Goal: Task Accomplishment & Management: Complete application form

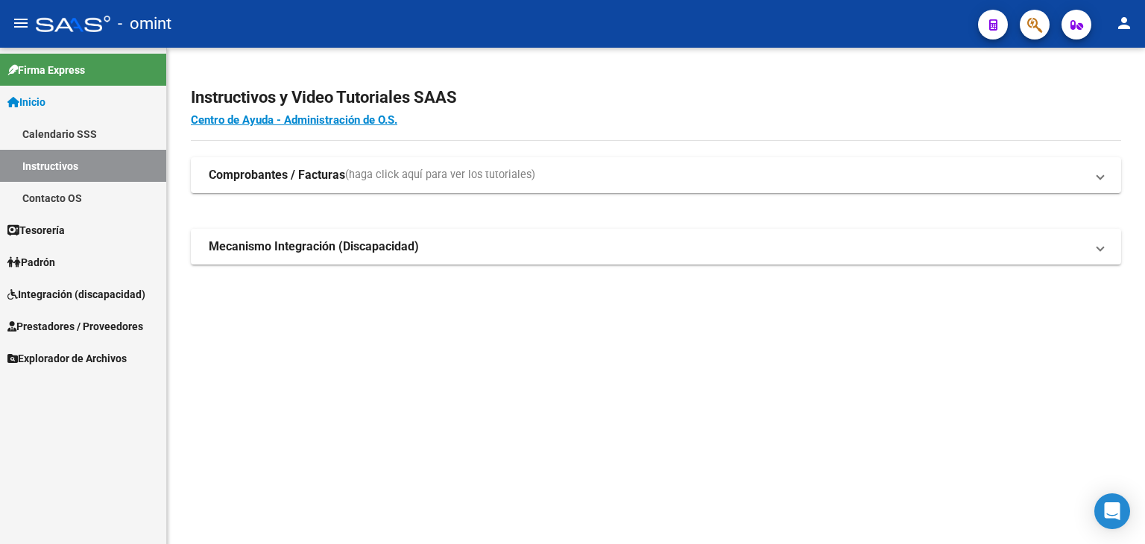
click at [43, 259] on span "Padrón" at bounding box center [31, 262] width 48 height 16
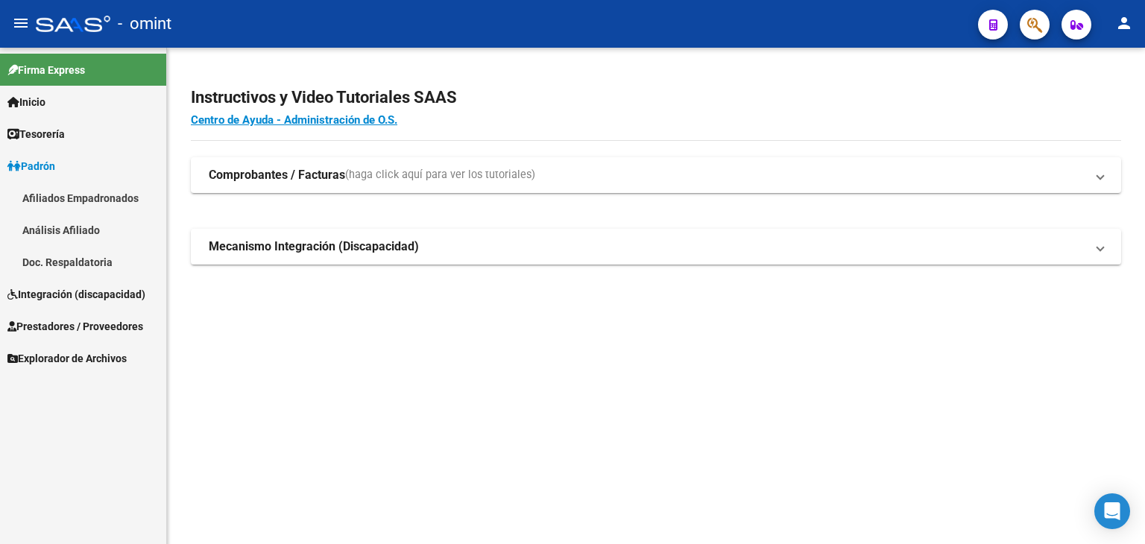
click at [43, 162] on span "Padrón" at bounding box center [31, 166] width 48 height 16
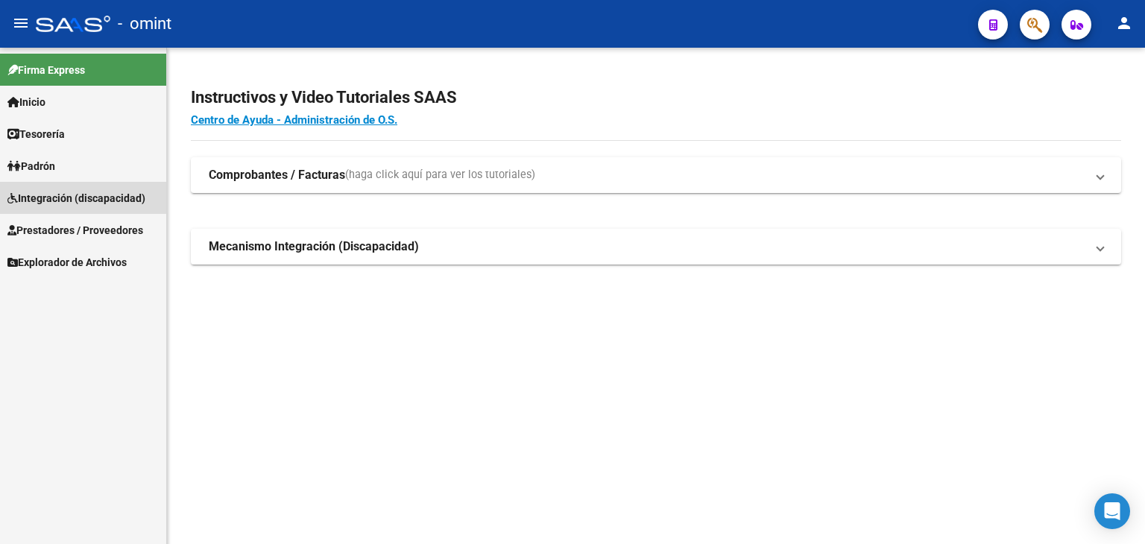
click at [43, 195] on span "Integración (discapacidad)" at bounding box center [76, 198] width 138 height 16
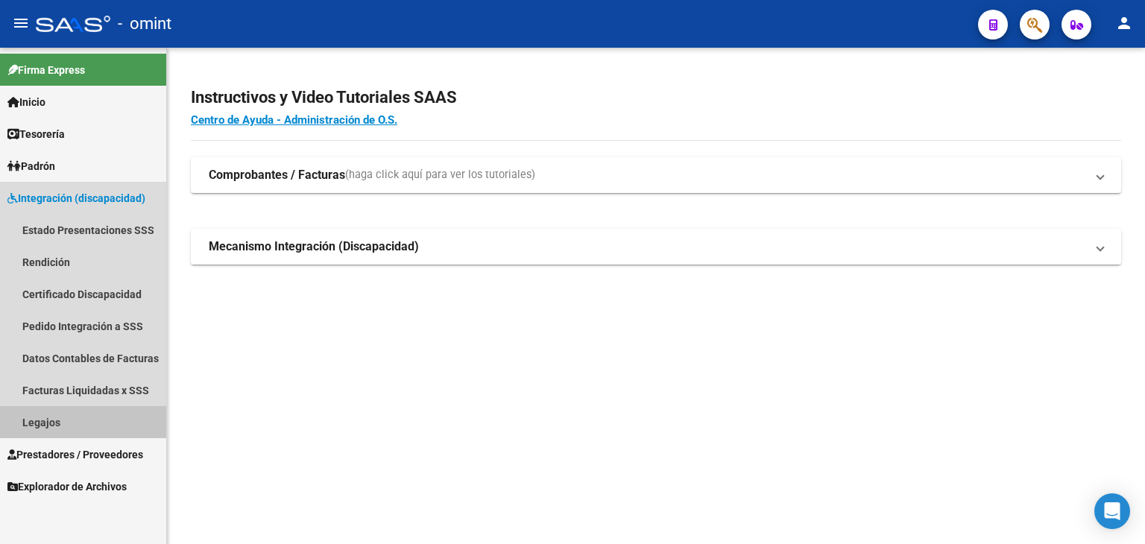
click at [33, 420] on link "Legajos" at bounding box center [83, 422] width 166 height 32
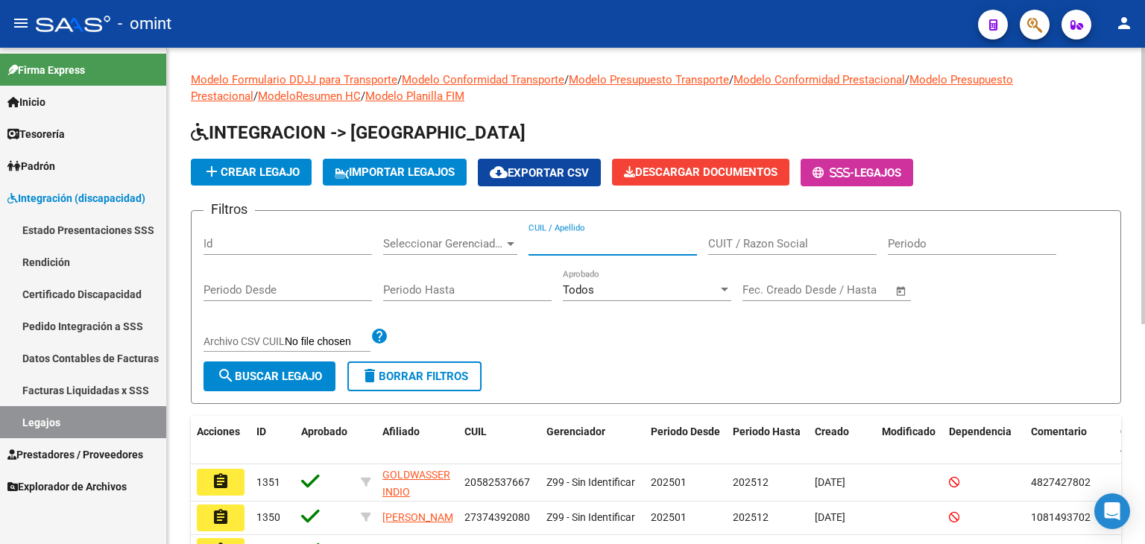
paste input "20-27578533-5"
drag, startPoint x: 564, startPoint y: 245, endPoint x: 508, endPoint y: 248, distance: 56.8
click at [564, 244] on input "20275785335" at bounding box center [613, 243] width 169 height 13
type input "20275785335"
click at [295, 365] on button "search Buscar Legajo" at bounding box center [270, 377] width 132 height 30
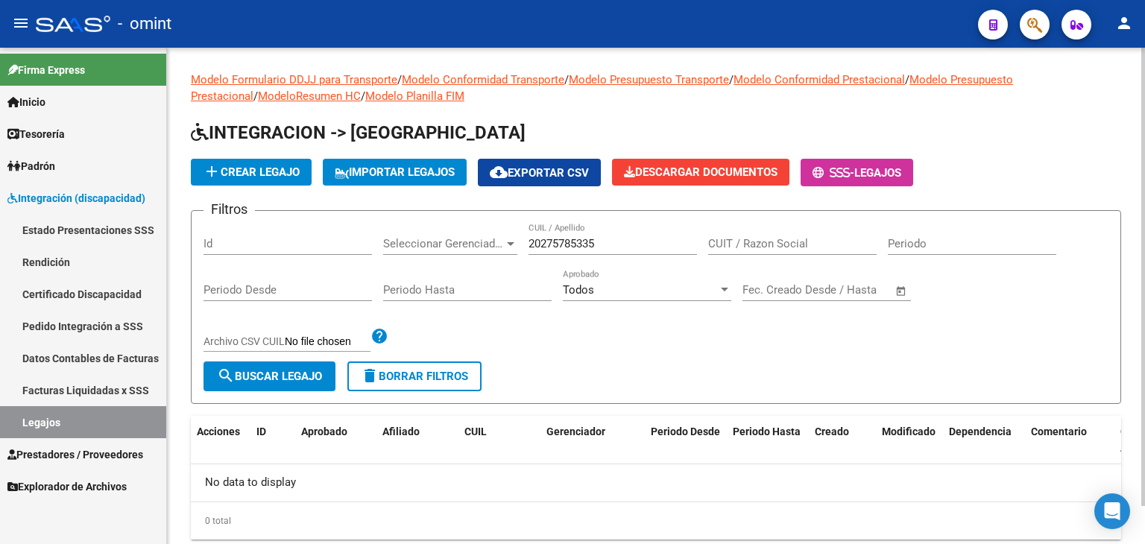
click at [626, 245] on input "20275785335" at bounding box center [613, 243] width 169 height 13
click at [303, 374] on span "search Buscar Legajo" at bounding box center [269, 376] width 105 height 13
click at [558, 246] on input "20275785335" at bounding box center [613, 243] width 169 height 13
click at [62, 353] on link "Datos Contables de Facturas" at bounding box center [83, 358] width 166 height 32
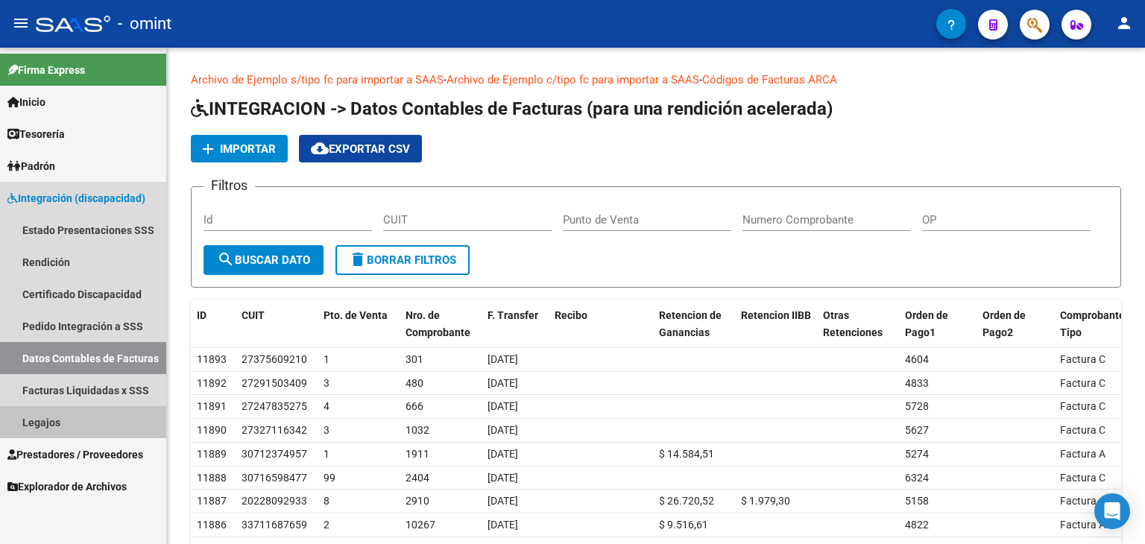
click at [60, 421] on link "Legajos" at bounding box center [83, 422] width 166 height 32
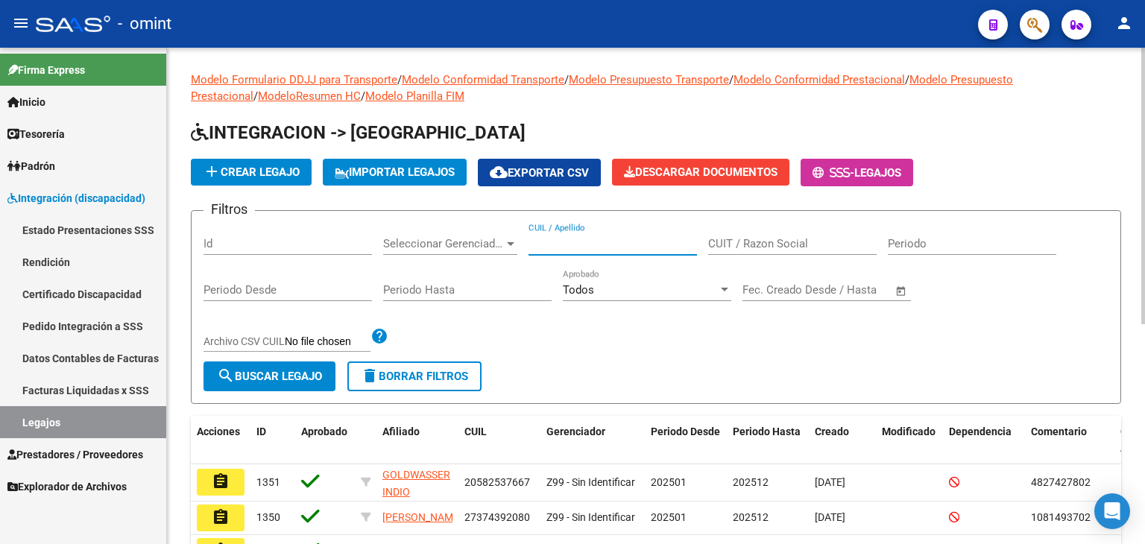
click at [569, 244] on input "CUIL / Apellido" at bounding box center [613, 243] width 169 height 13
paste input "20275785335"
click at [259, 375] on span "search Buscar Legajo" at bounding box center [269, 376] width 105 height 13
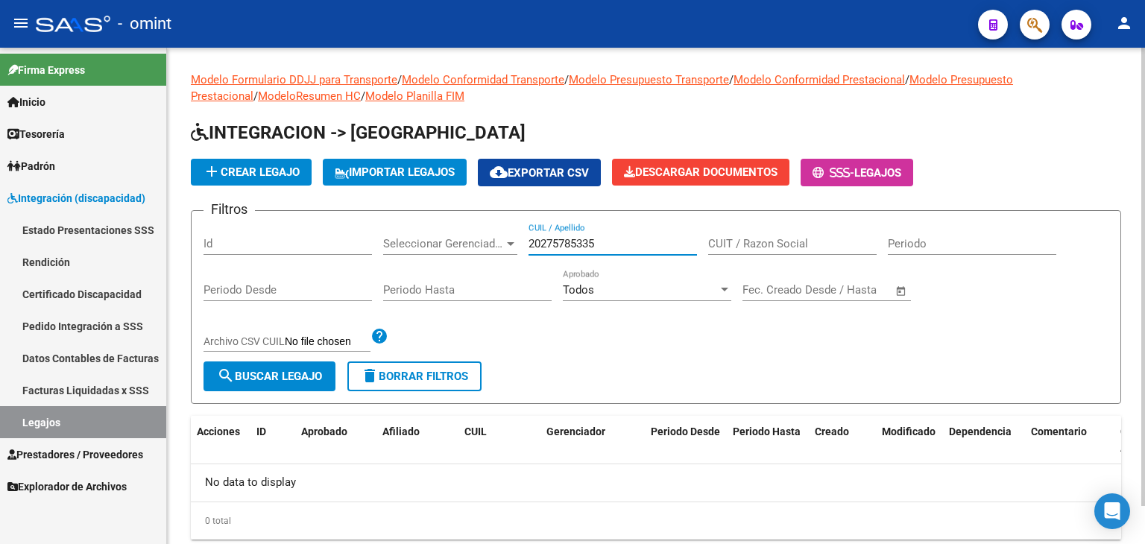
drag, startPoint x: 623, startPoint y: 245, endPoint x: 331, endPoint y: 210, distance: 294.4
click at [331, 210] on form "Filtros Id Seleccionar Gerenciador Seleccionar Gerenciador 20275785335 CUIL / A…" at bounding box center [656, 307] width 931 height 194
click at [281, 374] on span "search Buscar Legajo" at bounding box center [269, 376] width 105 height 13
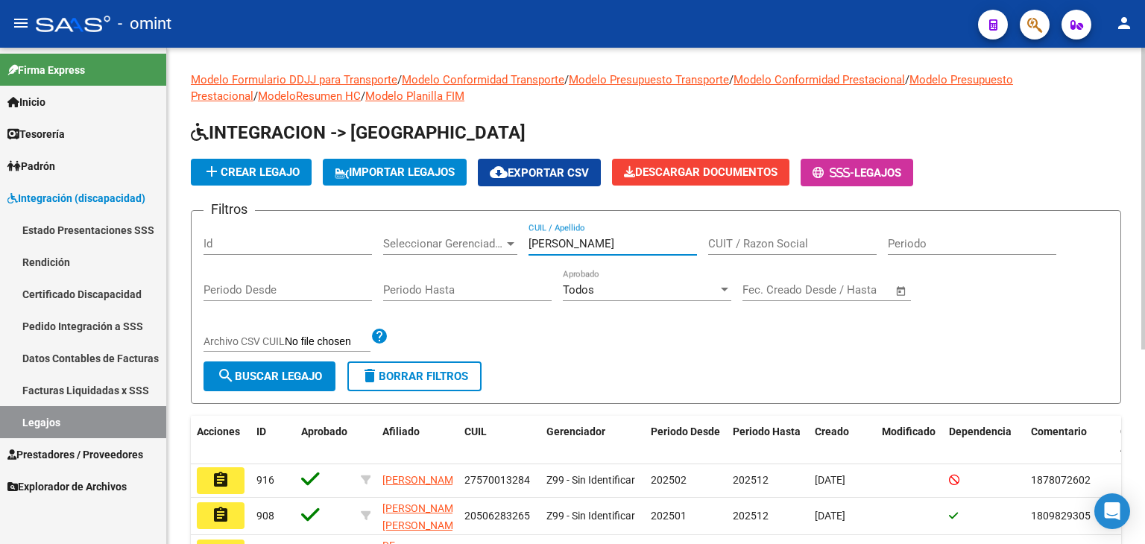
drag, startPoint x: 581, startPoint y: 245, endPoint x: 305, endPoint y: 204, distance: 278.8
click at [309, 207] on app-list-header "INTEGRACION -> Legajos add Crear Legajo IMPORTAR LEGAJOS cloud_download Exporta…" at bounding box center [656, 262] width 931 height 283
paste input "20-56970530-5"
type input "20569705305"
click at [283, 378] on span "search Buscar Legajo" at bounding box center [269, 376] width 105 height 13
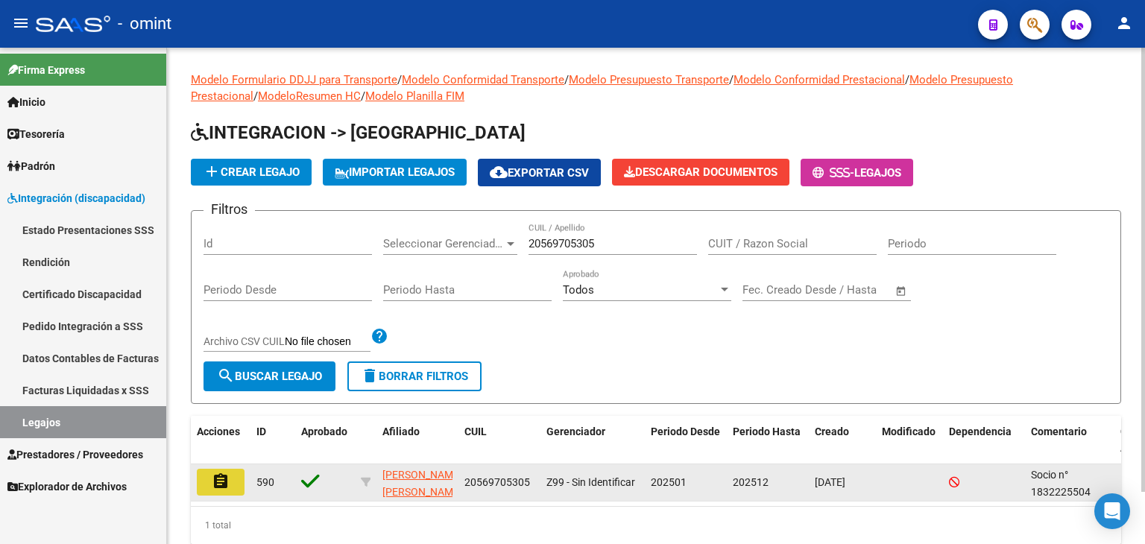
click at [224, 485] on mat-icon "assignment" at bounding box center [221, 482] width 18 height 18
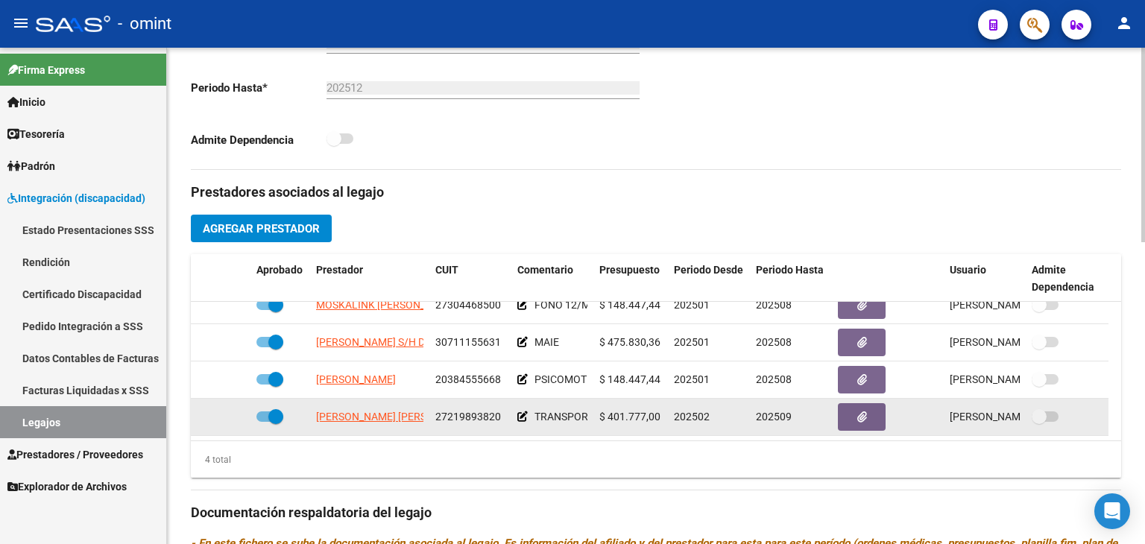
scroll to position [447, 0]
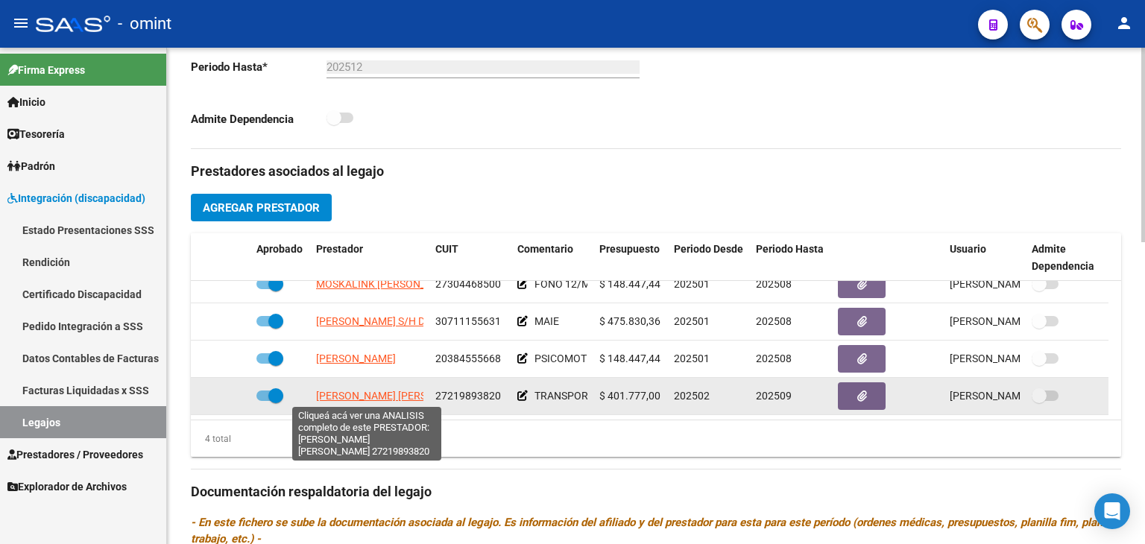
click at [364, 394] on span "ECHAZU IRMA SONIA" at bounding box center [397, 396] width 162 height 12
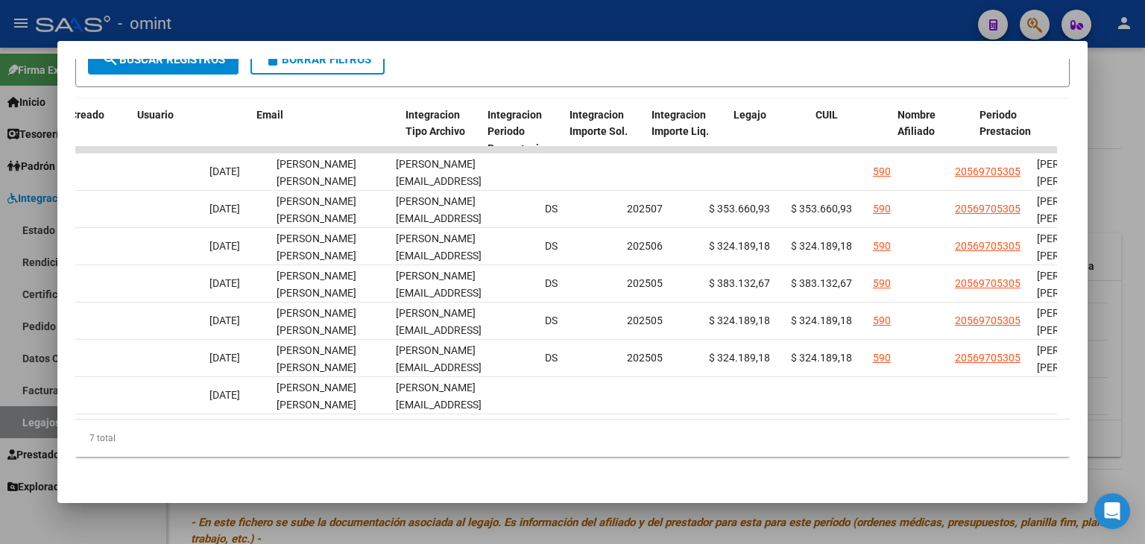
scroll to position [0, 0]
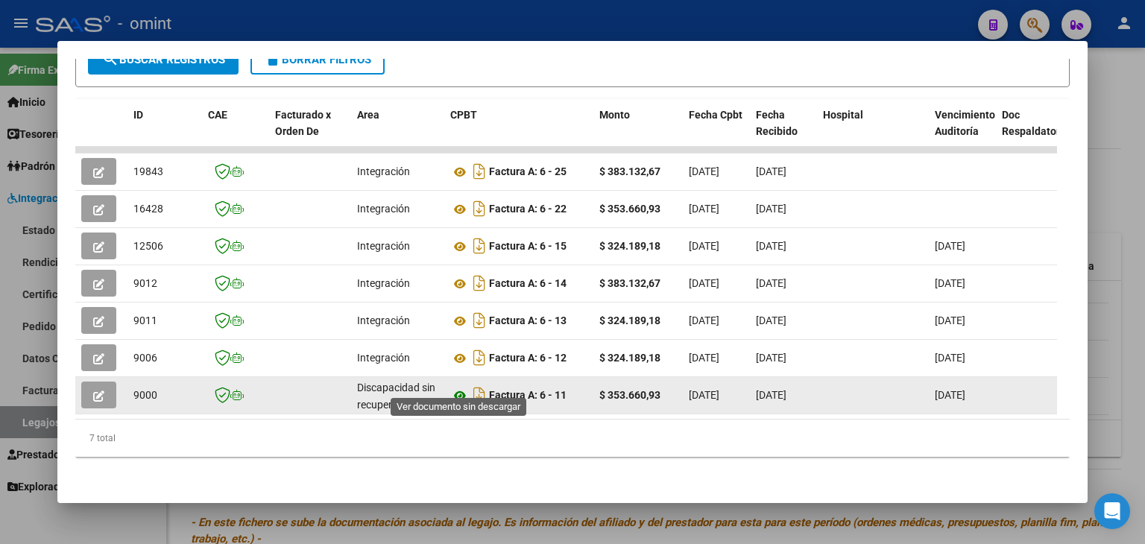
click at [456, 387] on icon at bounding box center [459, 396] width 19 height 18
click at [104, 384] on button "button" at bounding box center [98, 395] width 35 height 27
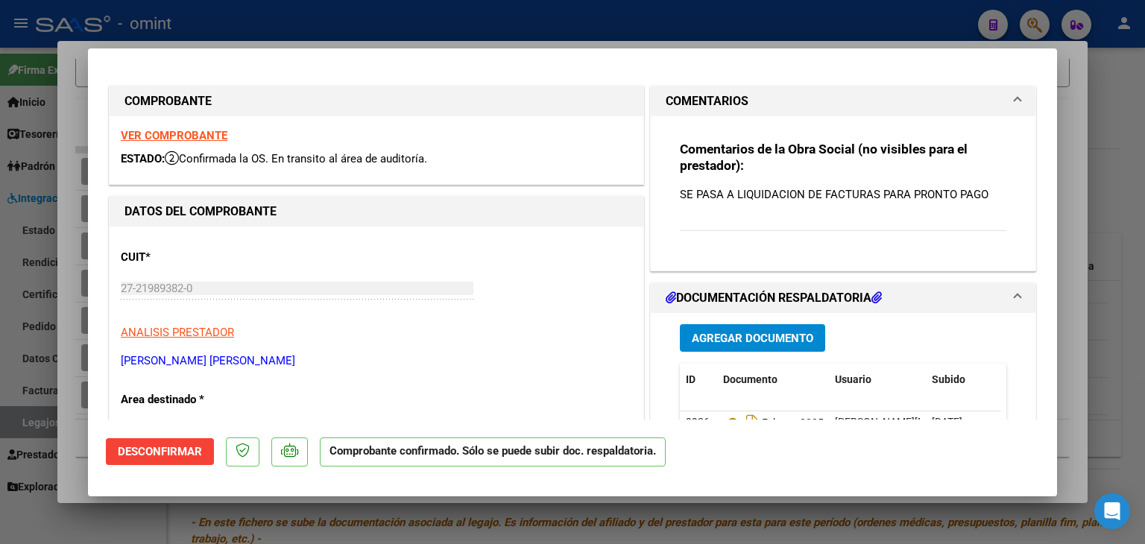
click at [797, 195] on p "SE PASA A LIQUIDACION DE FACTURAS PARA PRONTO PAGO" at bounding box center [843, 194] width 327 height 16
click at [774, 192] on p "SE PASA A LIQUIDACION DE FACTURAS PARA PRONTO PAGO" at bounding box center [843, 194] width 327 height 16
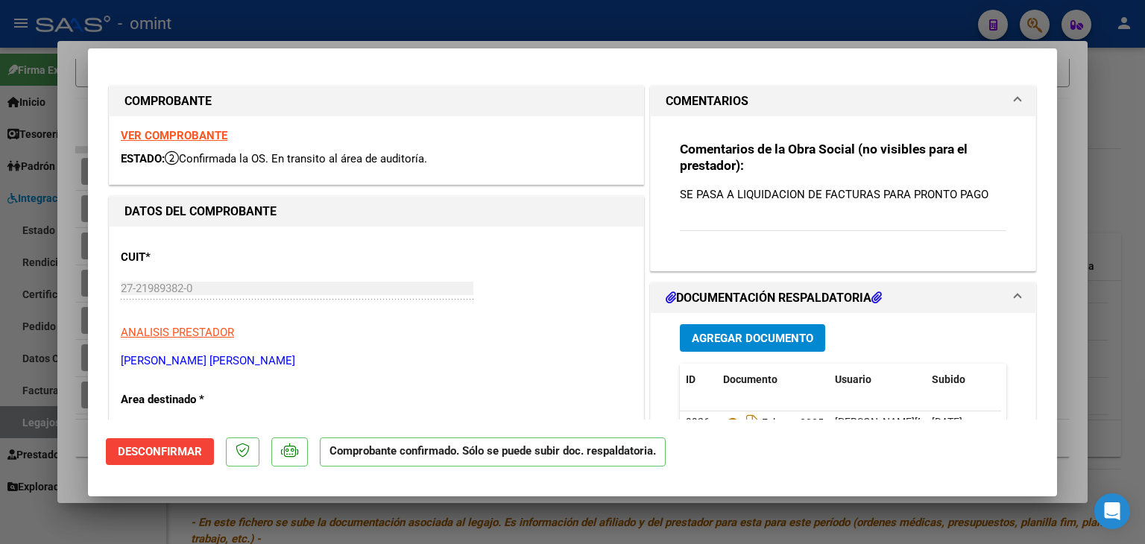
copy p "LIQUIDACION"
type input "$ 0,00"
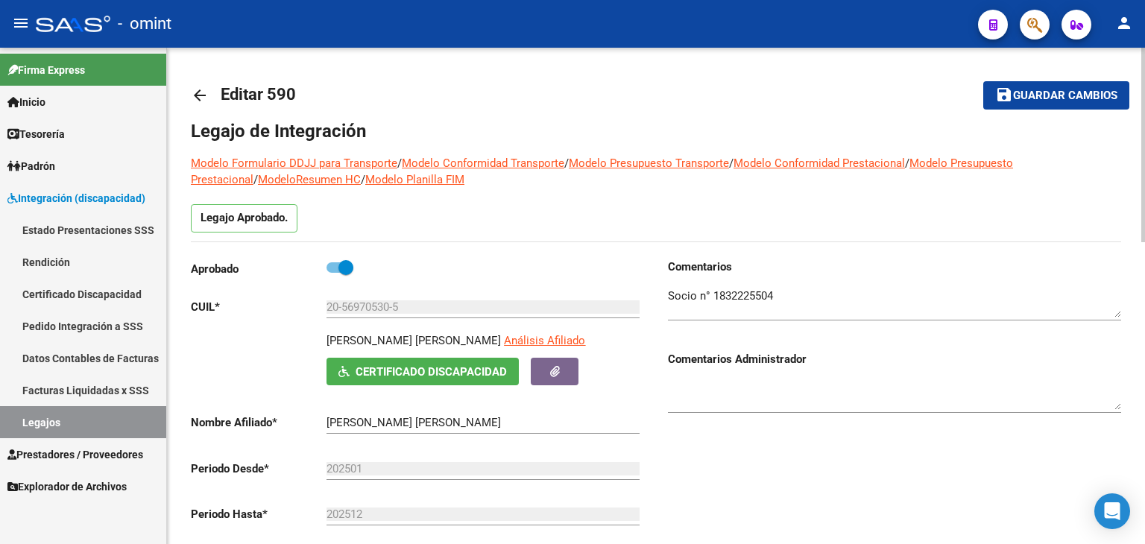
click at [1031, 87] on button "save Guardar cambios" at bounding box center [1056, 95] width 146 height 28
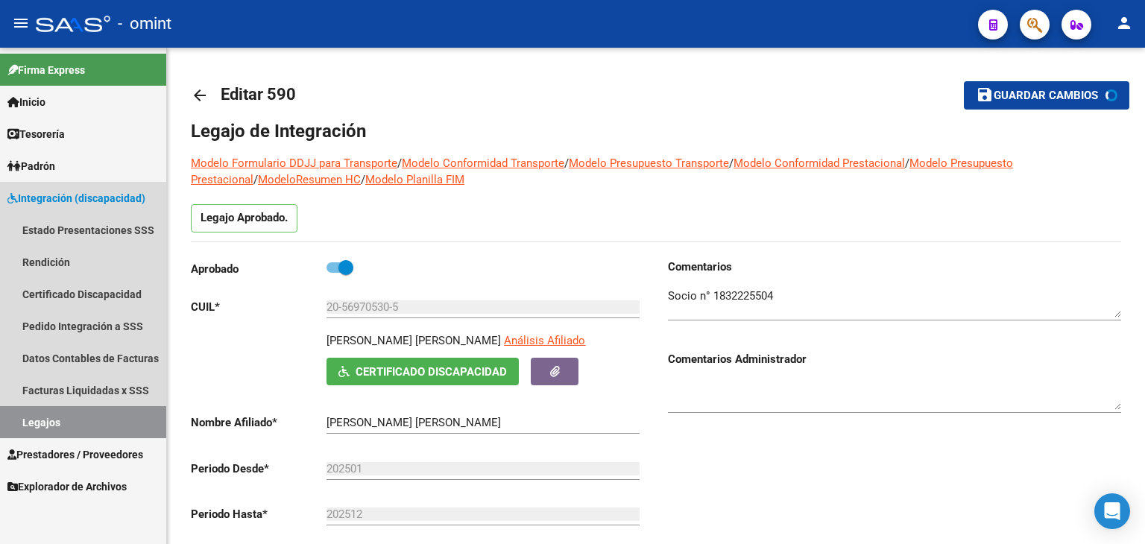
click at [78, 415] on link "Legajos" at bounding box center [83, 422] width 166 height 32
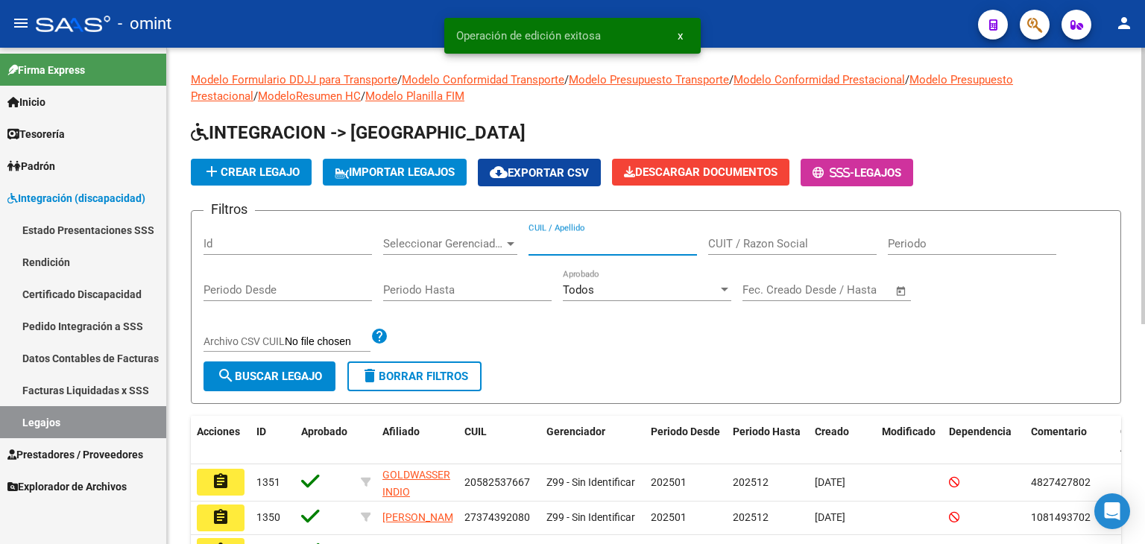
paste input "20541862995"
click at [597, 243] on input "20541862995" at bounding box center [613, 243] width 169 height 13
type input "20541862995"
click at [268, 383] on button "search Buscar Legajo" at bounding box center [270, 377] width 132 height 30
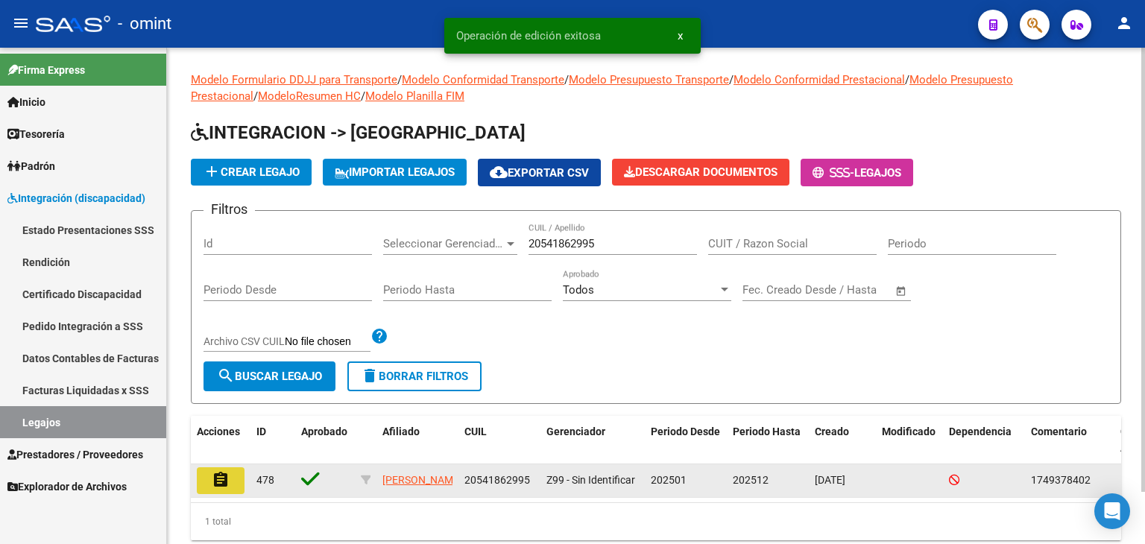
click at [225, 485] on mat-icon "assignment" at bounding box center [221, 480] width 18 height 18
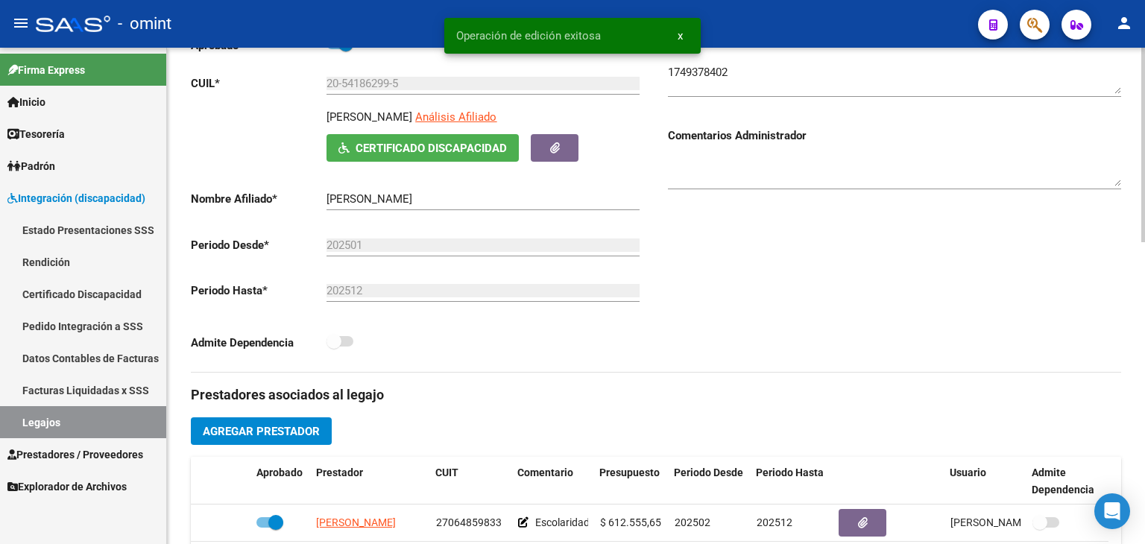
scroll to position [373, 0]
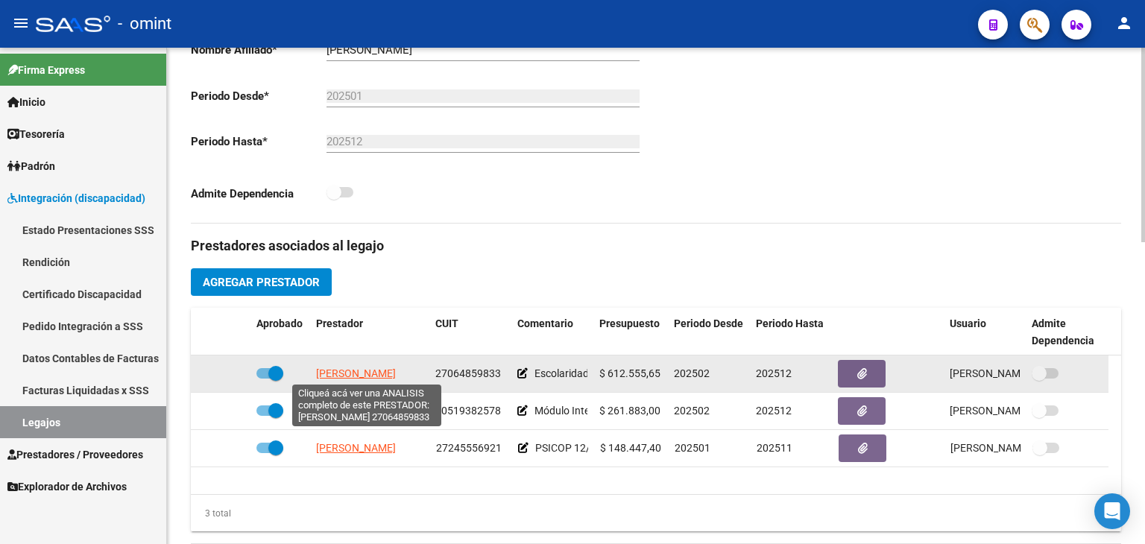
click at [349, 372] on span "[PERSON_NAME]" at bounding box center [356, 374] width 80 height 12
type textarea "27064859833"
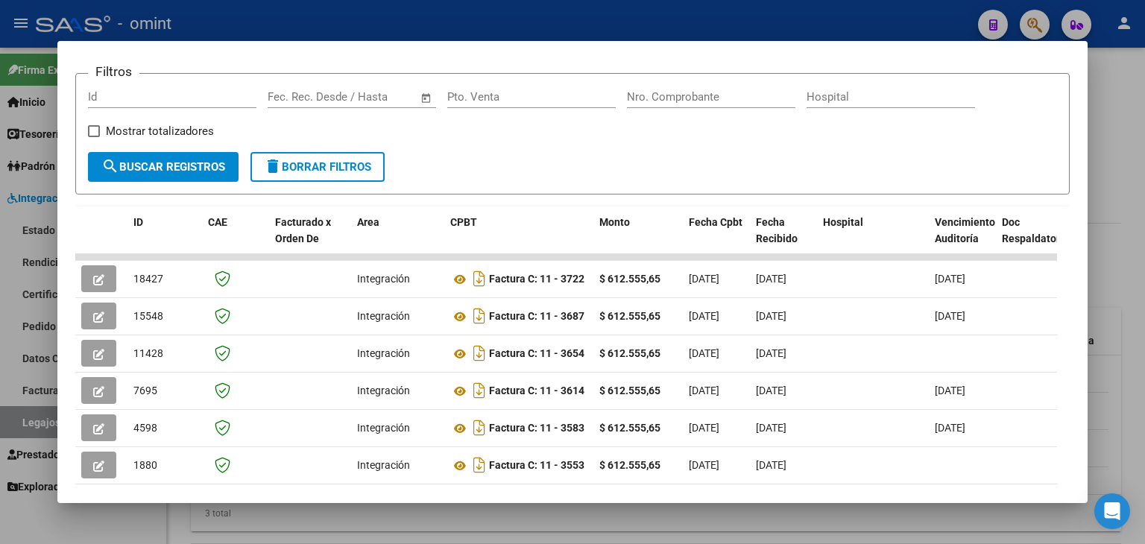
scroll to position [298, 0]
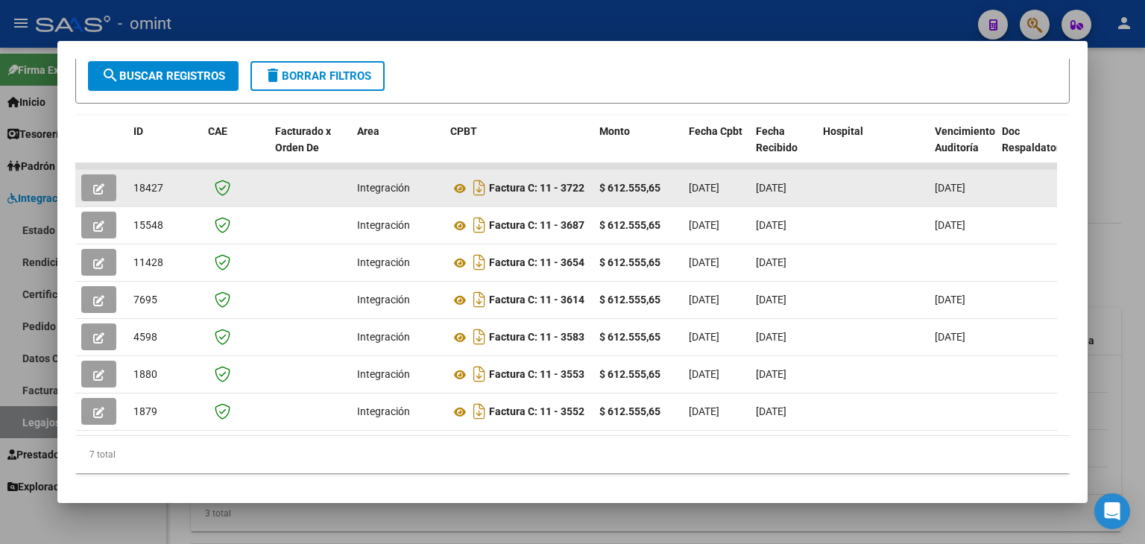
click at [99, 189] on icon "button" at bounding box center [98, 188] width 11 height 11
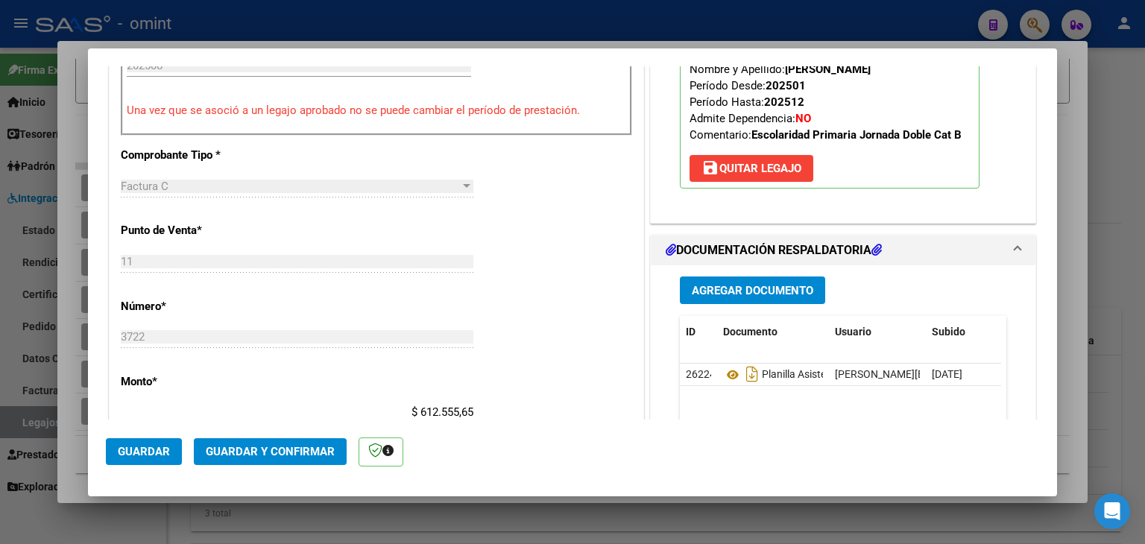
scroll to position [671, 0]
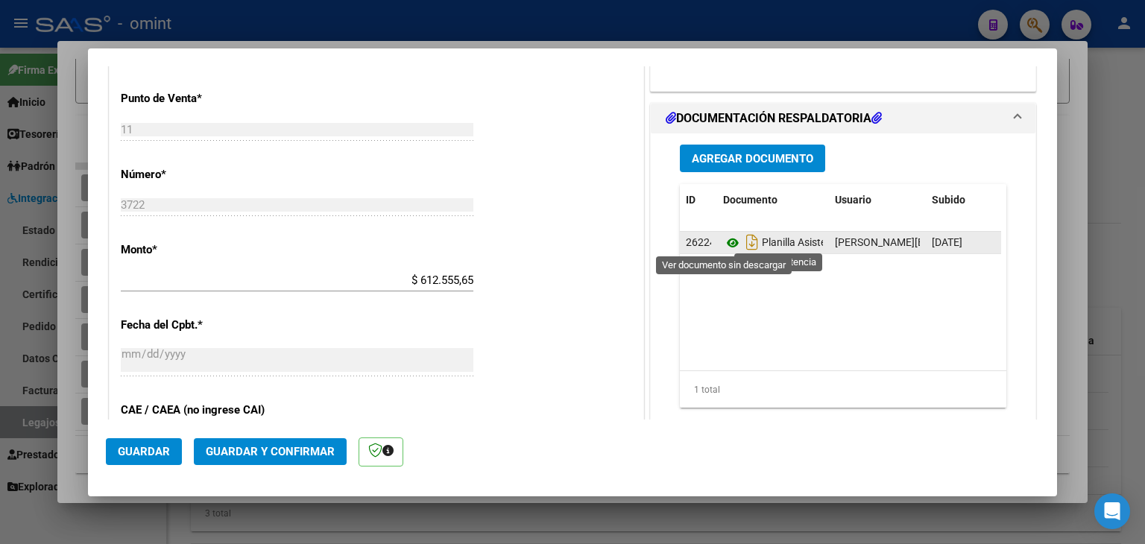
click at [723, 243] on icon at bounding box center [732, 243] width 19 height 18
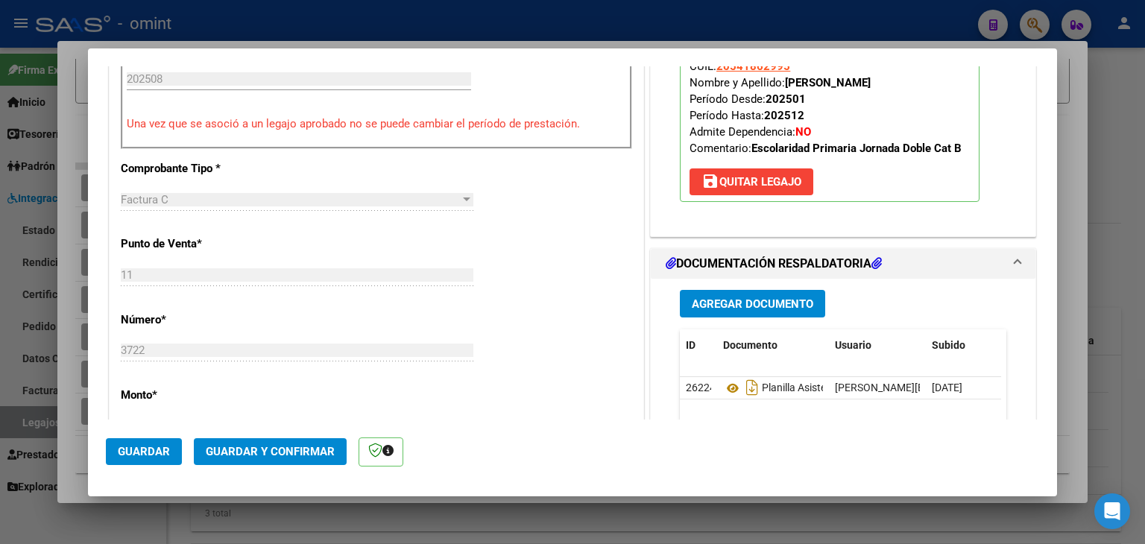
type input "$ 0,00"
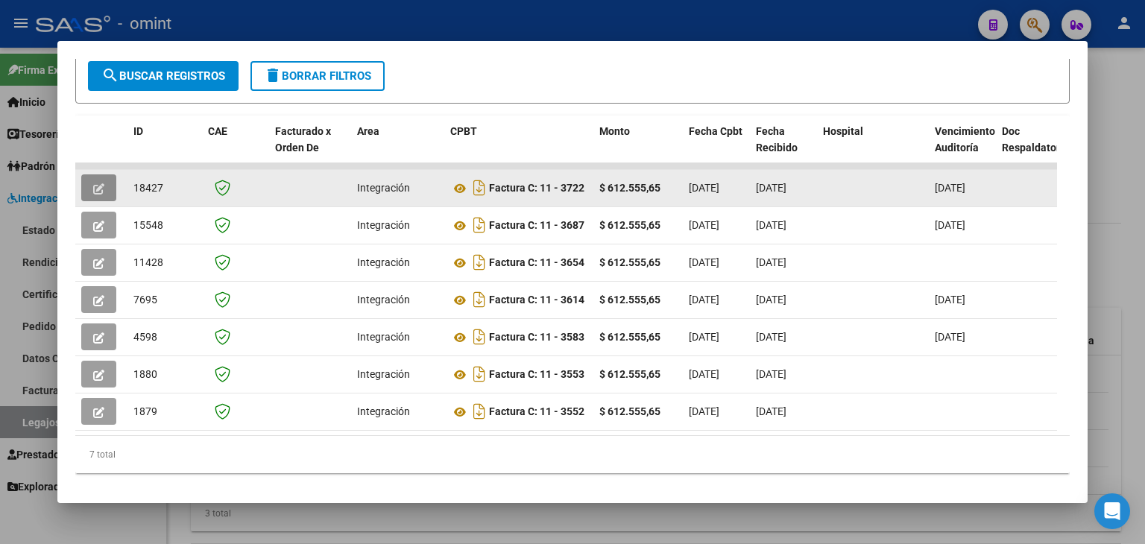
click at [145, 188] on span "18427" at bounding box center [148, 188] width 30 height 12
copy span "18427"
click at [95, 186] on icon "button" at bounding box center [98, 188] width 11 height 11
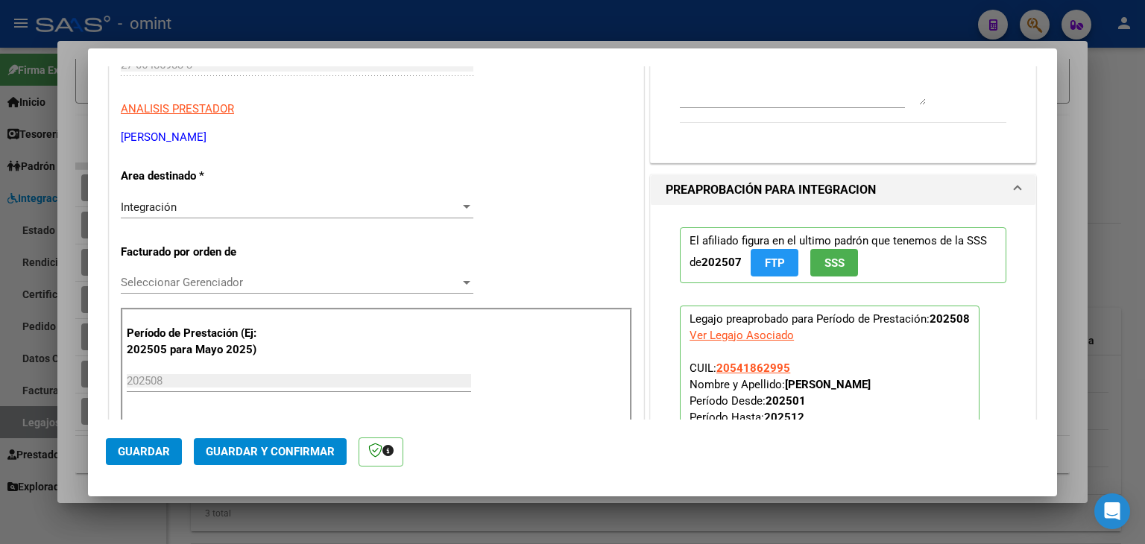
scroll to position [298, 0]
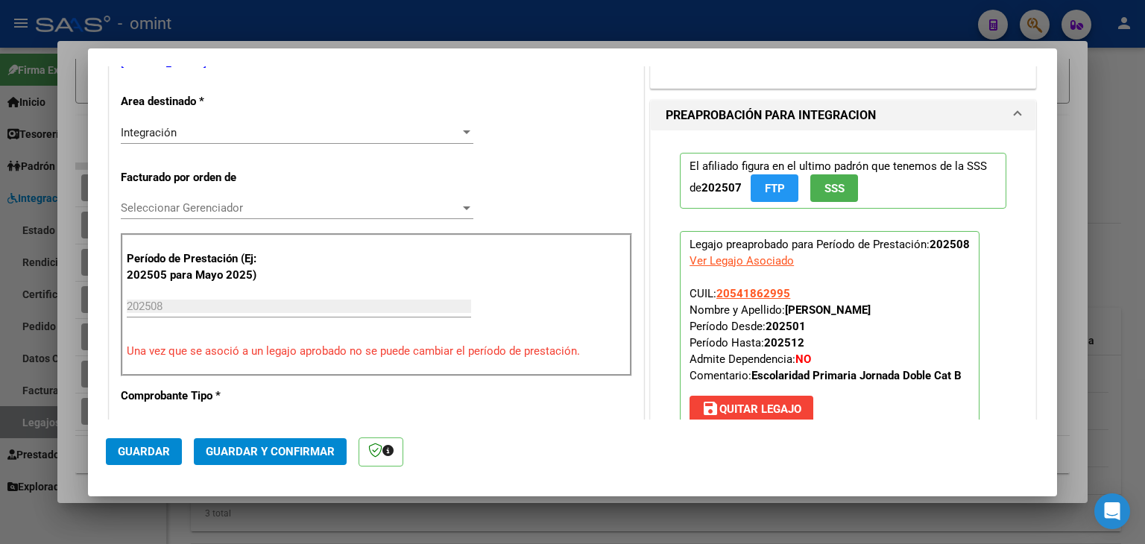
click at [194, 203] on span "Seleccionar Gerenciador" at bounding box center [290, 207] width 339 height 13
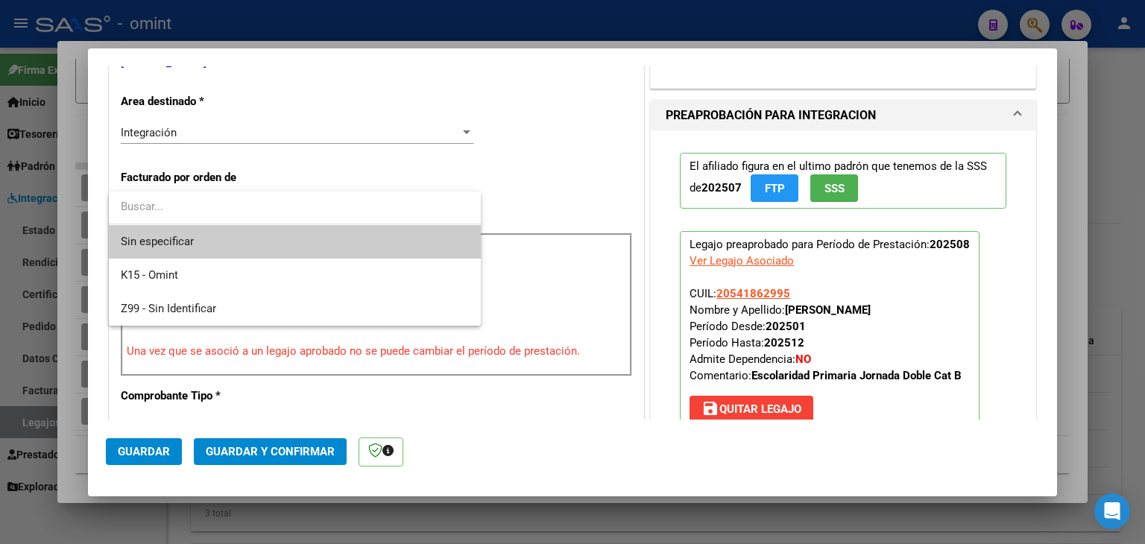
click at [176, 233] on span "Sin especificar" at bounding box center [295, 242] width 348 height 34
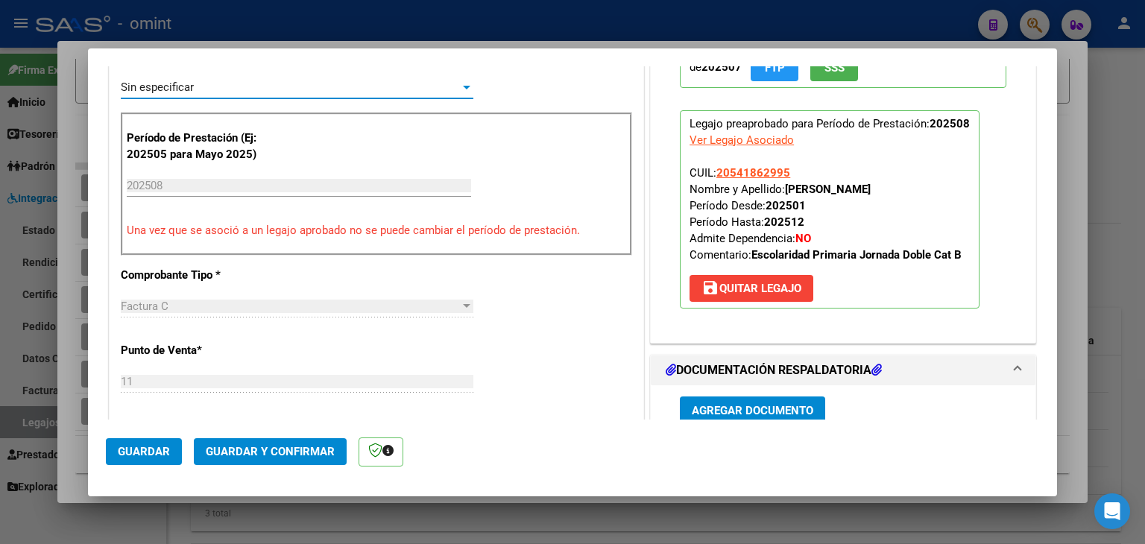
scroll to position [671, 0]
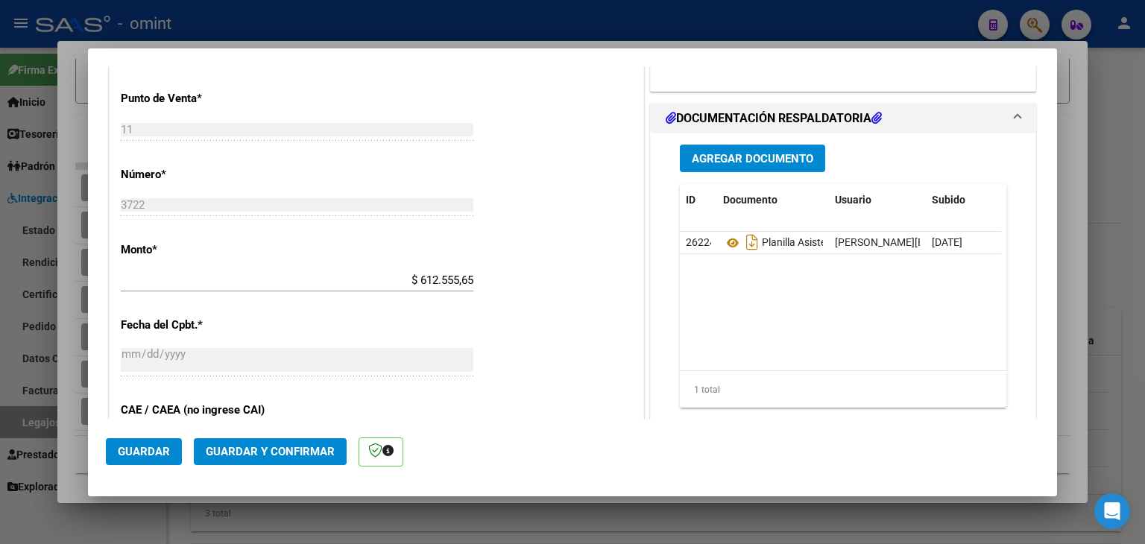
click at [284, 455] on span "Guardar y Confirmar" at bounding box center [270, 451] width 129 height 13
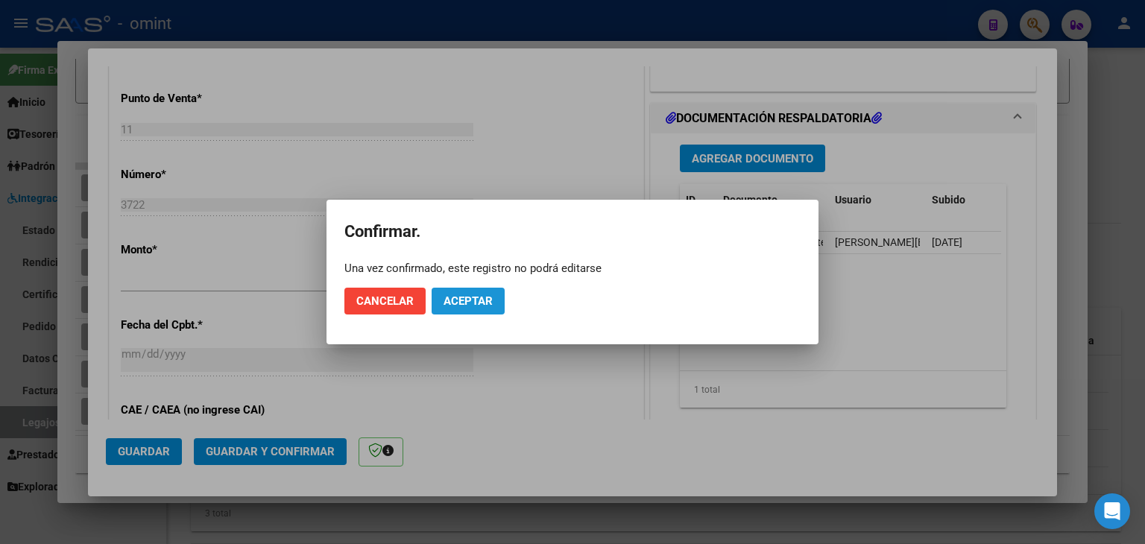
click at [463, 296] on span "Aceptar" at bounding box center [468, 301] width 49 height 13
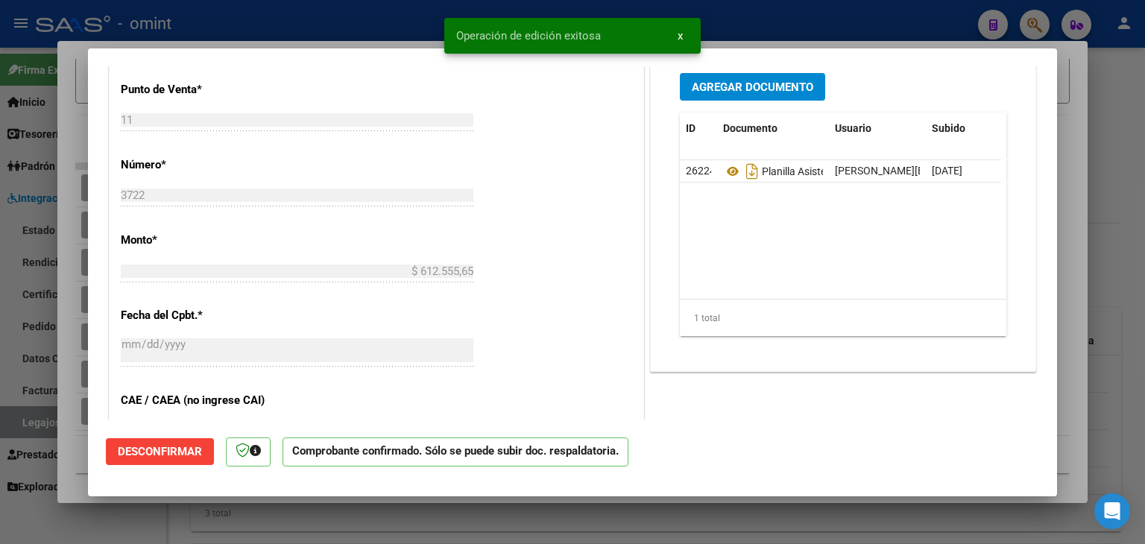
scroll to position [522, 0]
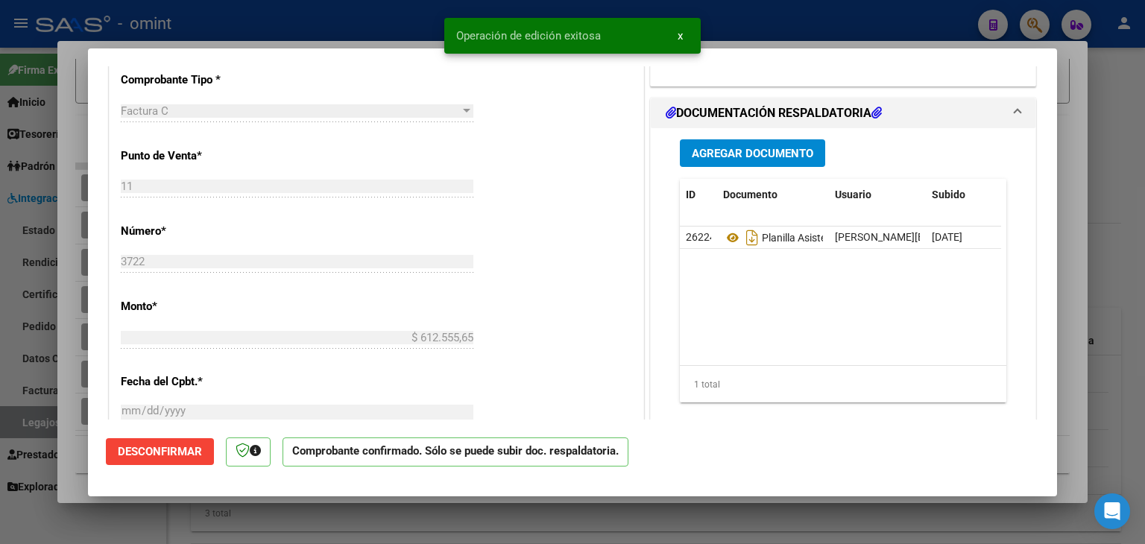
type input "$ 0,00"
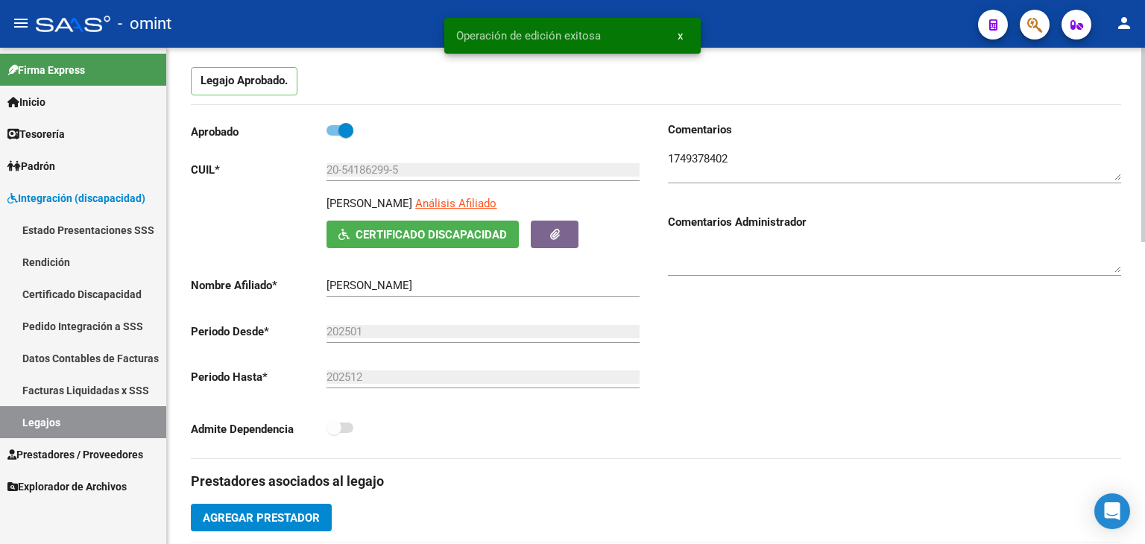
scroll to position [0, 0]
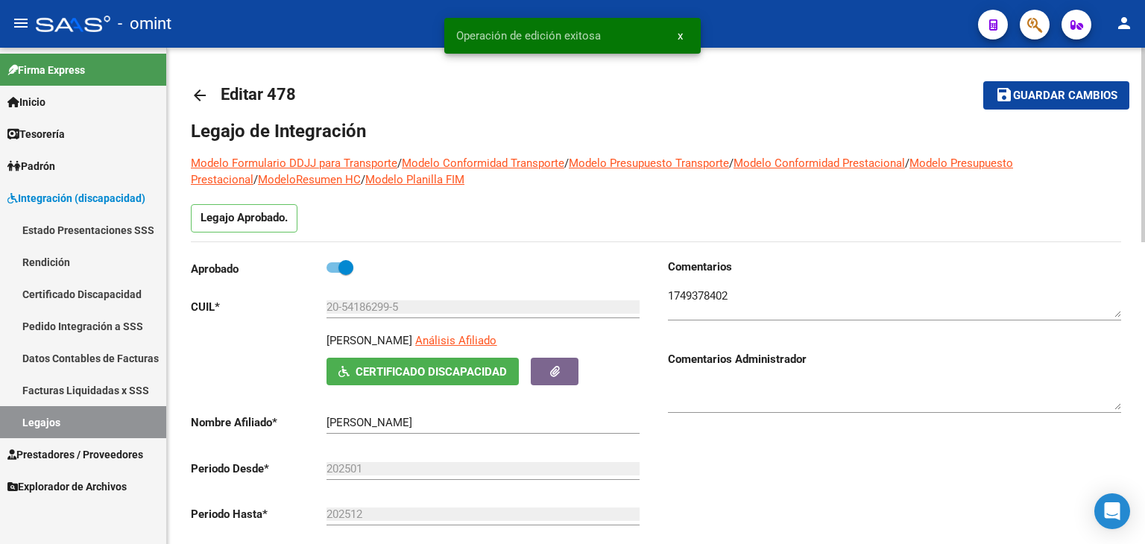
click at [1071, 96] on span "Guardar cambios" at bounding box center [1065, 95] width 104 height 13
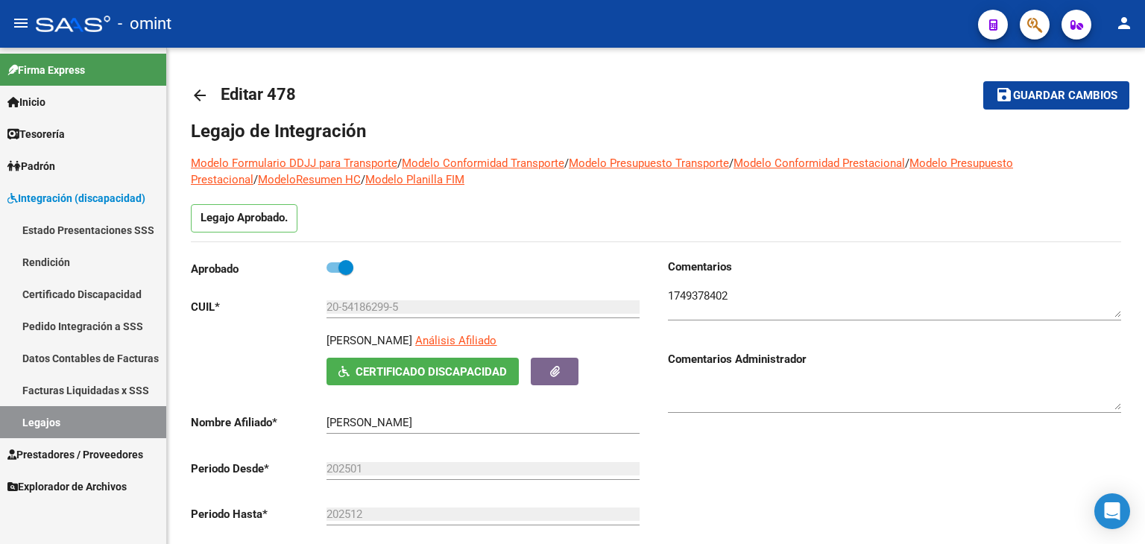
drag, startPoint x: 65, startPoint y: 418, endPoint x: 75, endPoint y: 415, distance: 10.7
click at [65, 418] on link "Legajos" at bounding box center [83, 422] width 166 height 32
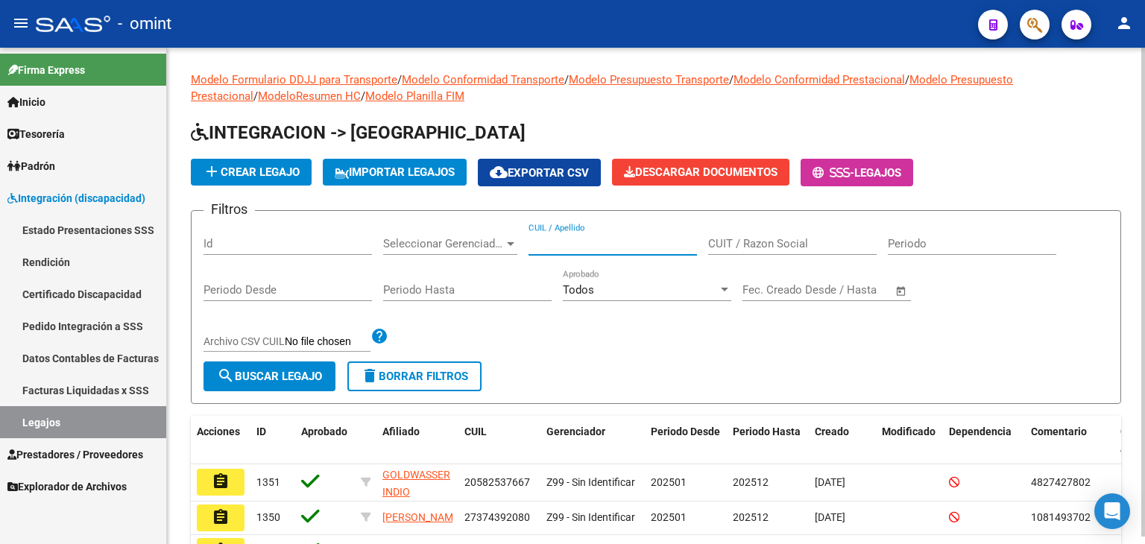
click at [613, 238] on input "CUIL / Apellido" at bounding box center [613, 243] width 169 height 13
paste input "20-54059808-9"
type input "20540598089"
click at [316, 381] on span "search Buscar Legajo" at bounding box center [269, 376] width 105 height 13
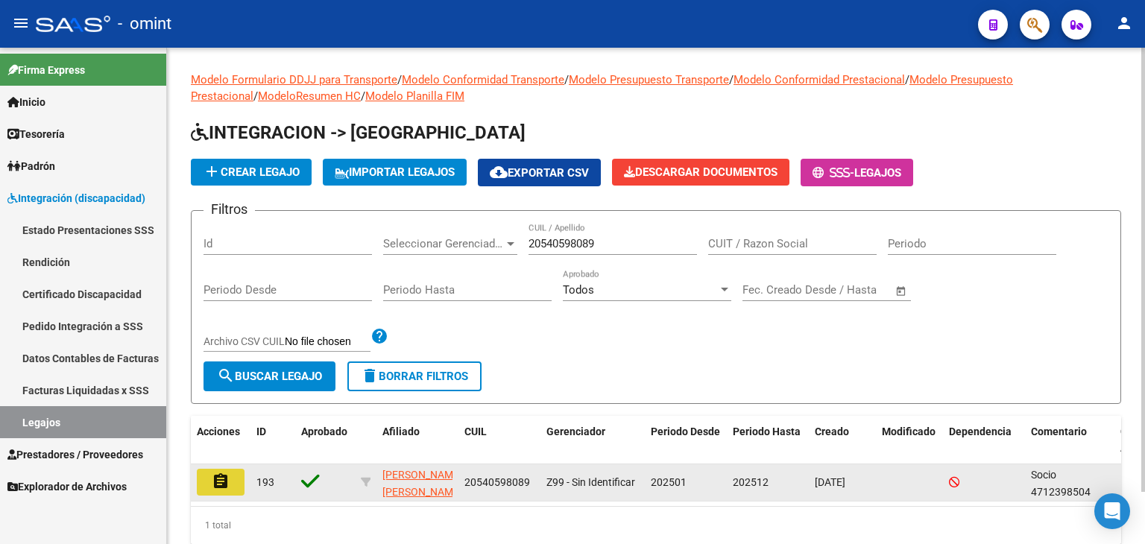
click at [228, 475] on mat-icon "assignment" at bounding box center [221, 482] width 18 height 18
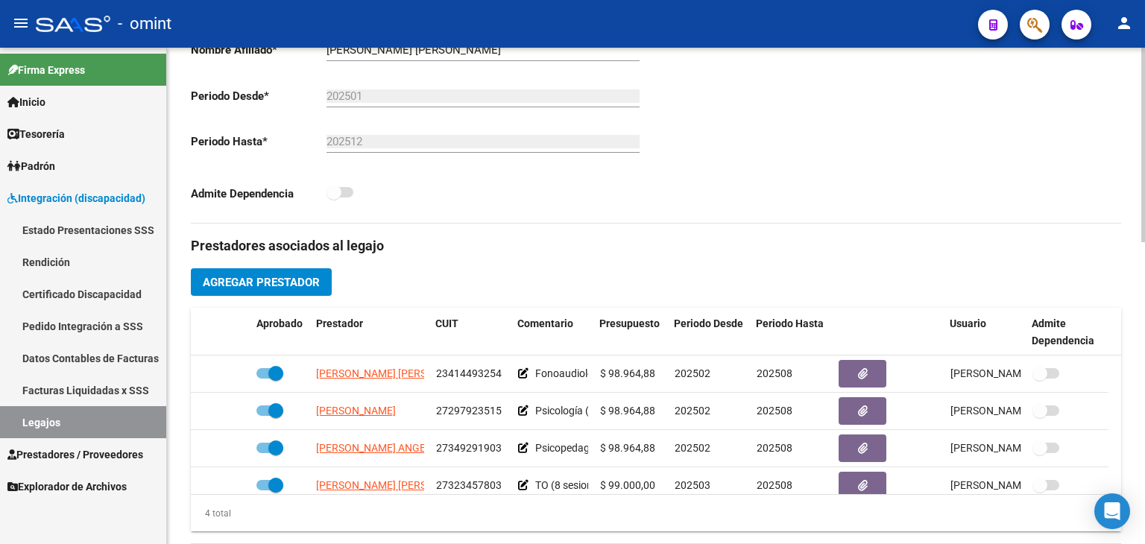
scroll to position [447, 0]
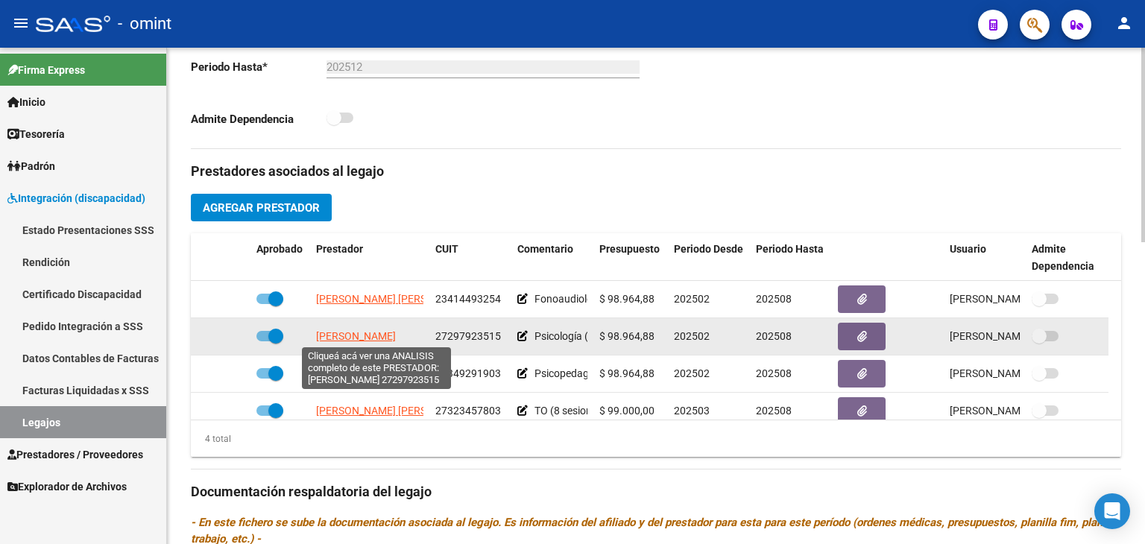
click at [344, 332] on span "GOMEZ JOHANNA ANAHI" at bounding box center [356, 336] width 80 height 12
type textarea "27297923515"
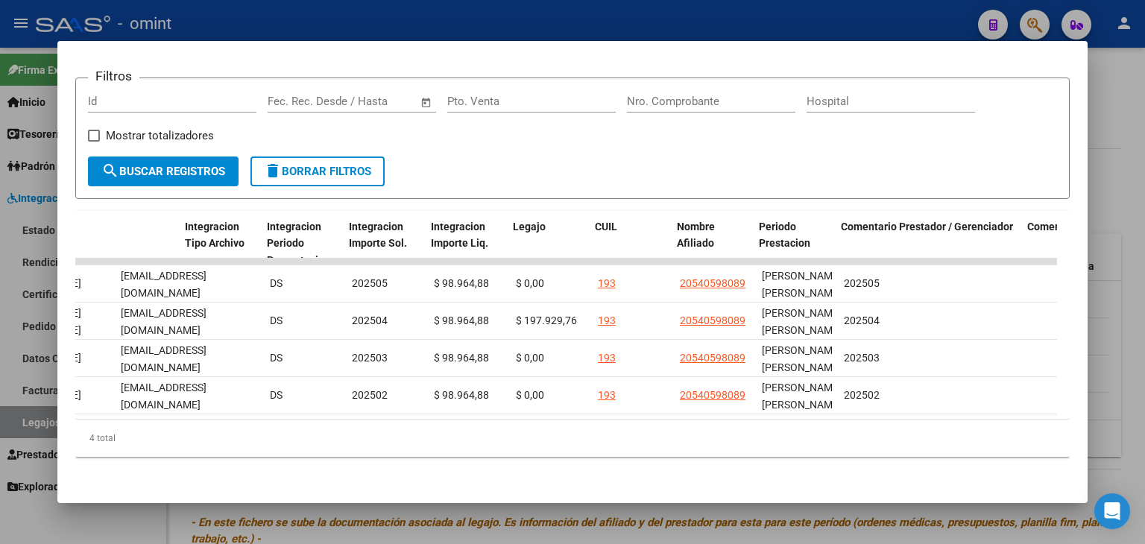
scroll to position [0, 1934]
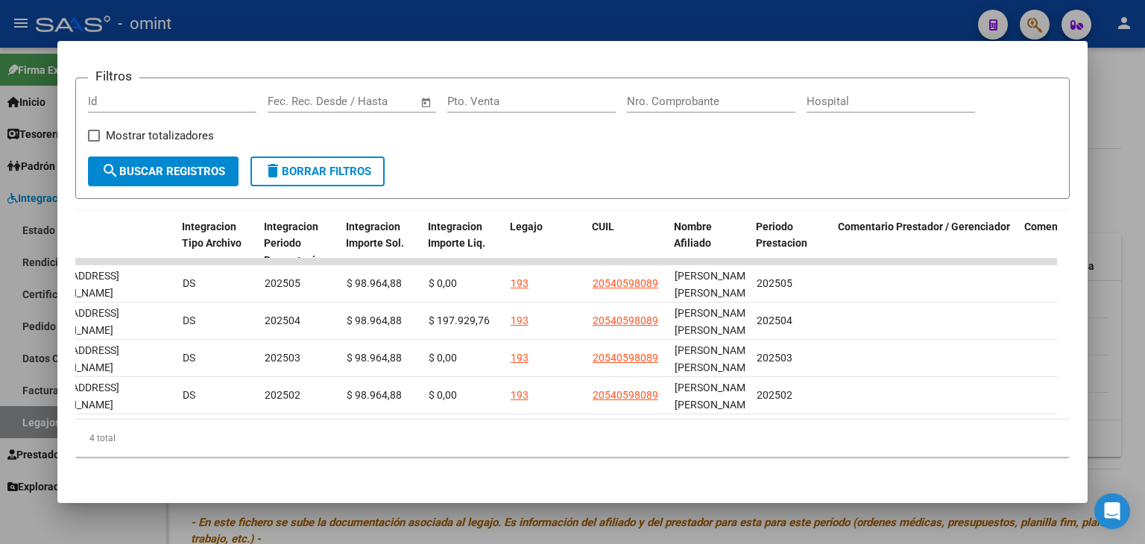
click at [766, 150] on form "Filtros Id Fecha inicio – Fecha fin Fec. Rec. Desde / Hasta Pto. Venta Nro. Com…" at bounding box center [572, 139] width 995 height 122
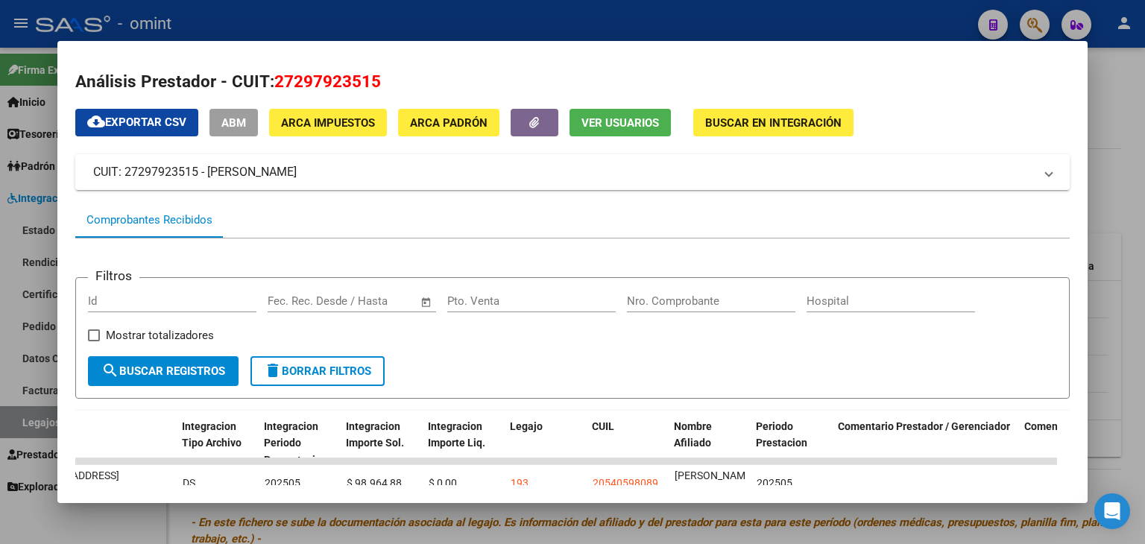
scroll to position [0, 0]
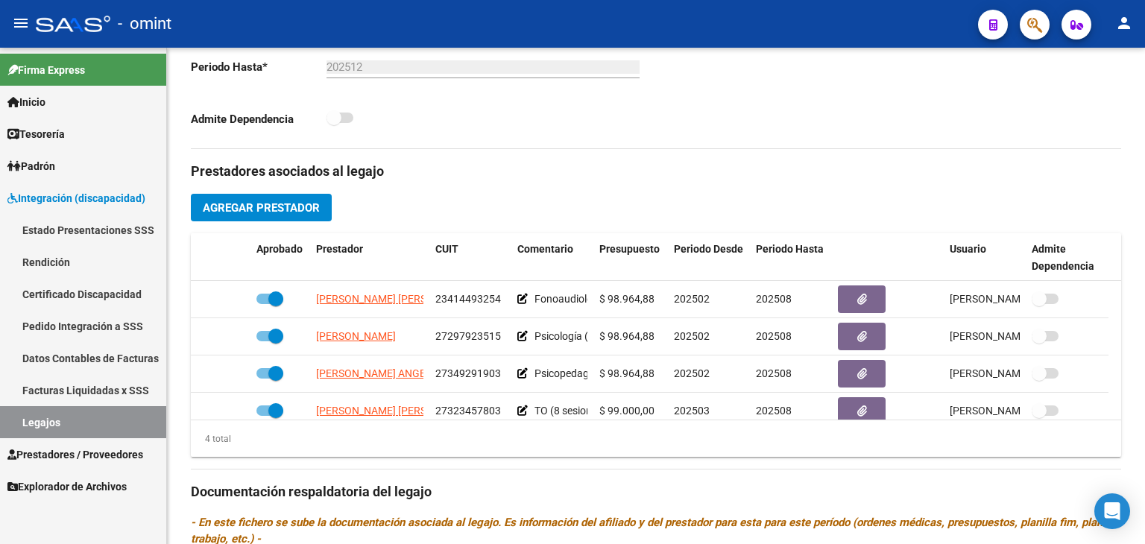
click at [51, 426] on link "Legajos" at bounding box center [83, 422] width 166 height 32
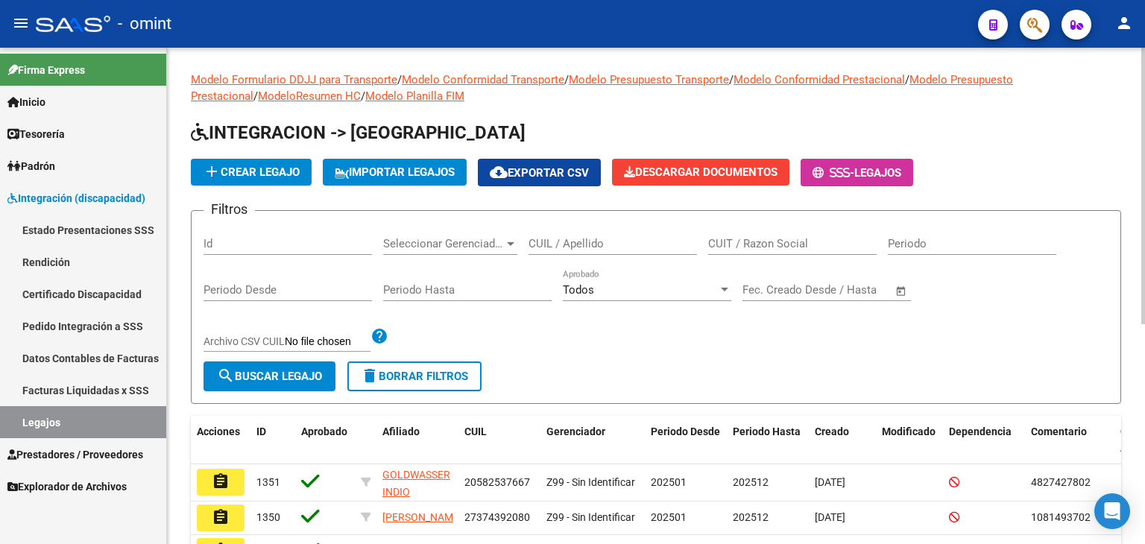
click at [769, 244] on input "CUIT / Razon Social" at bounding box center [792, 243] width 169 height 13
paste input "27147694224"
type input "27147694224"
click at [286, 370] on span "search Buscar Legajo" at bounding box center [269, 376] width 105 height 13
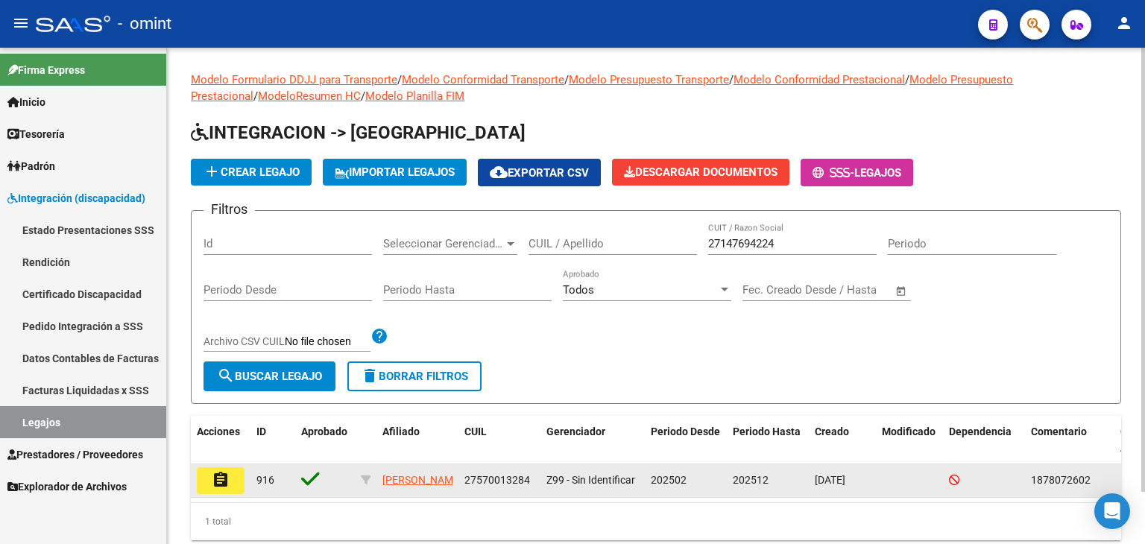
click at [214, 475] on mat-icon "assignment" at bounding box center [221, 480] width 18 height 18
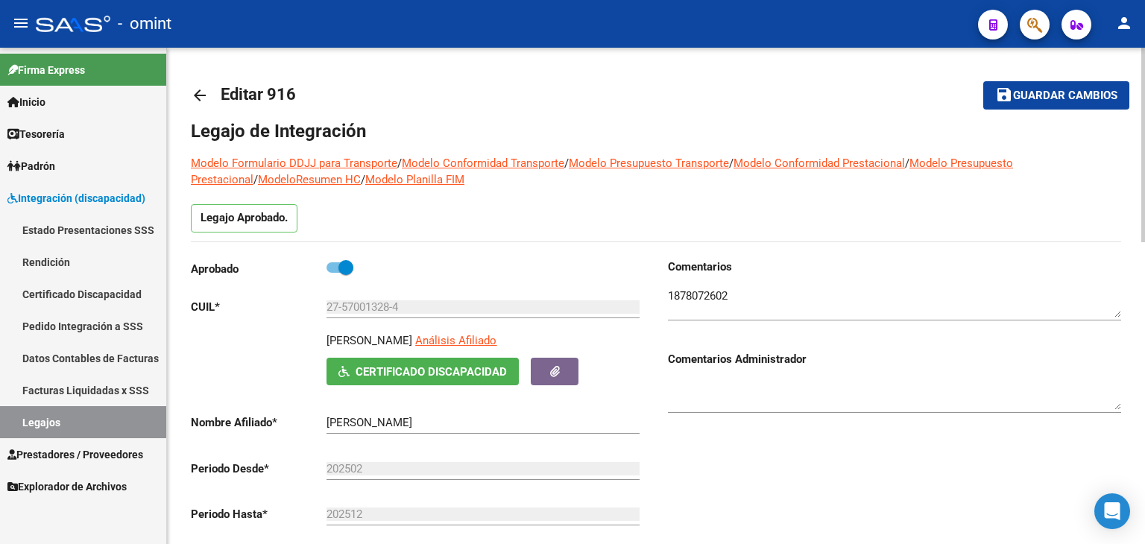
click at [707, 286] on div at bounding box center [894, 297] width 453 height 45
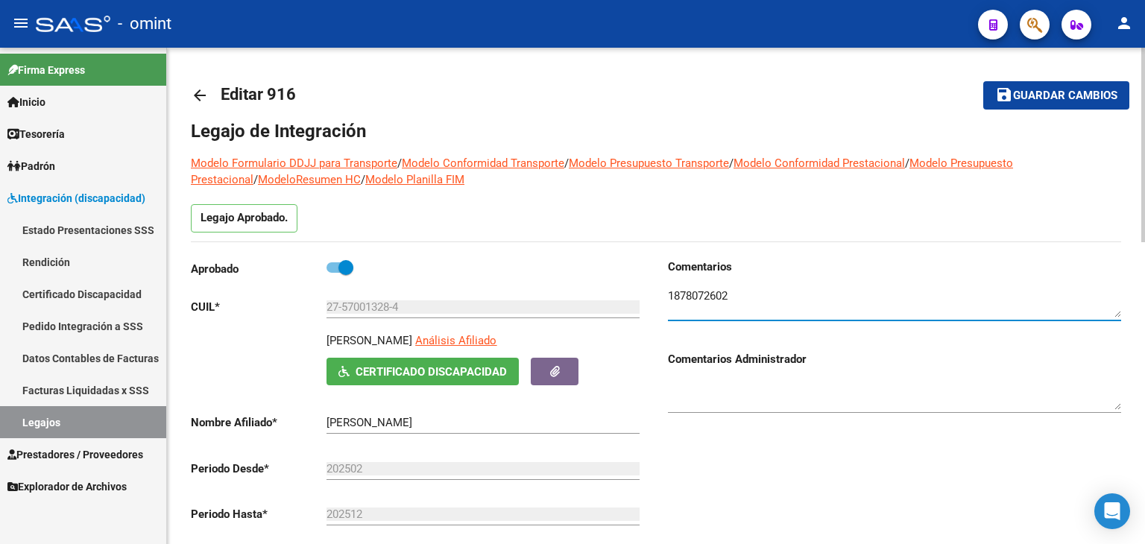
click at [705, 292] on textarea at bounding box center [894, 303] width 453 height 30
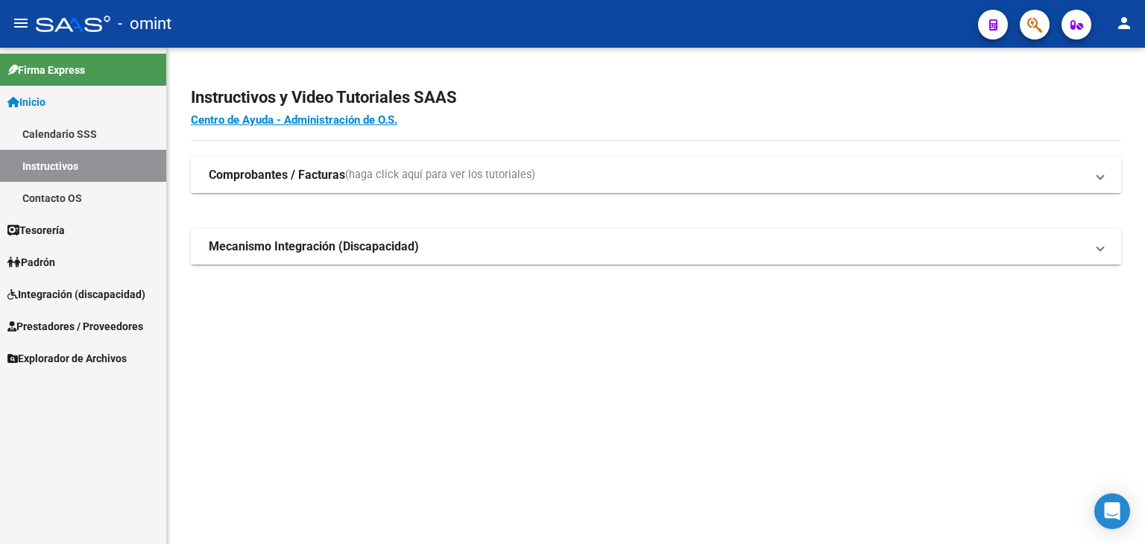
click at [40, 295] on span "Integración (discapacidad)" at bounding box center [76, 294] width 138 height 16
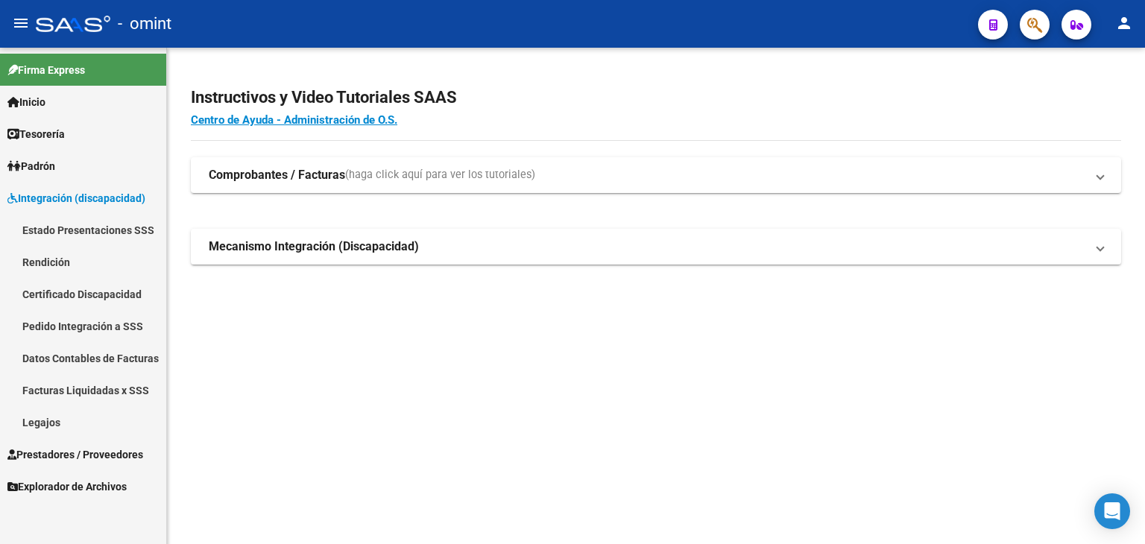
click at [35, 200] on span "Integración (discapacidad)" at bounding box center [76, 198] width 138 height 16
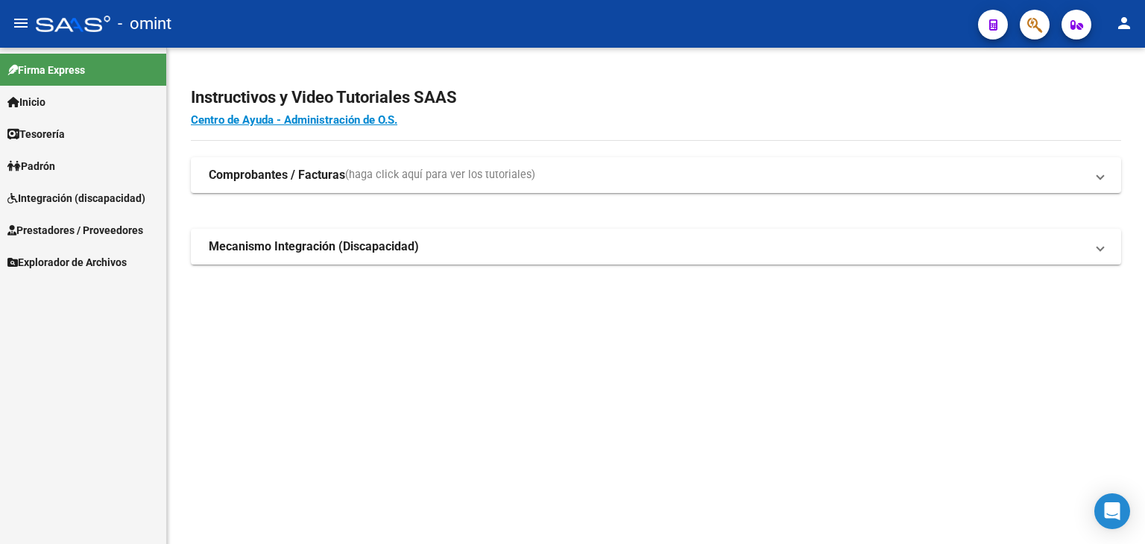
click at [51, 236] on span "Prestadores / Proveedores" at bounding box center [75, 230] width 136 height 16
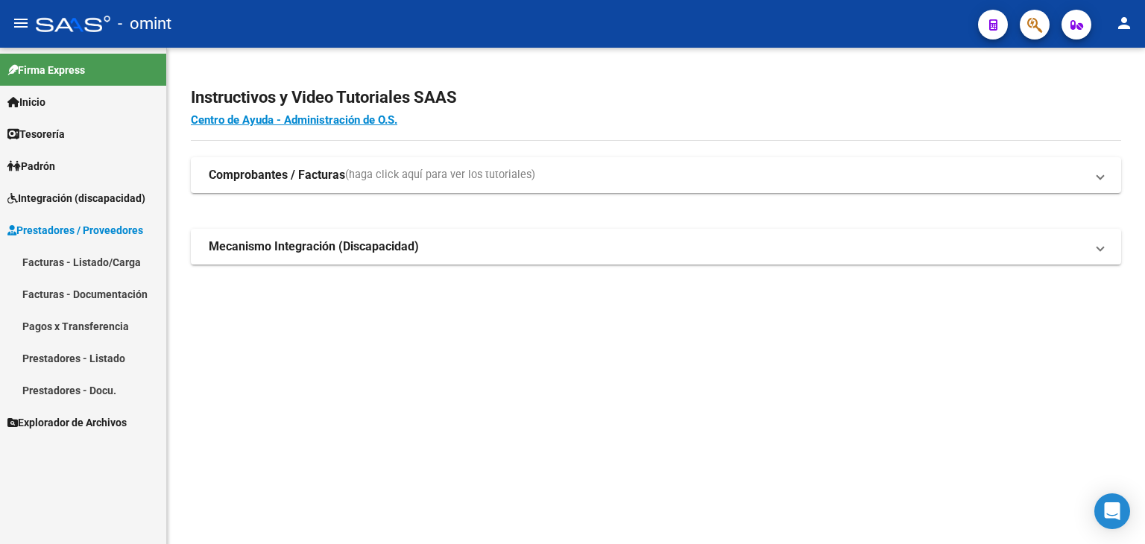
click at [54, 261] on link "Facturas - Listado/Carga" at bounding box center [83, 262] width 166 height 32
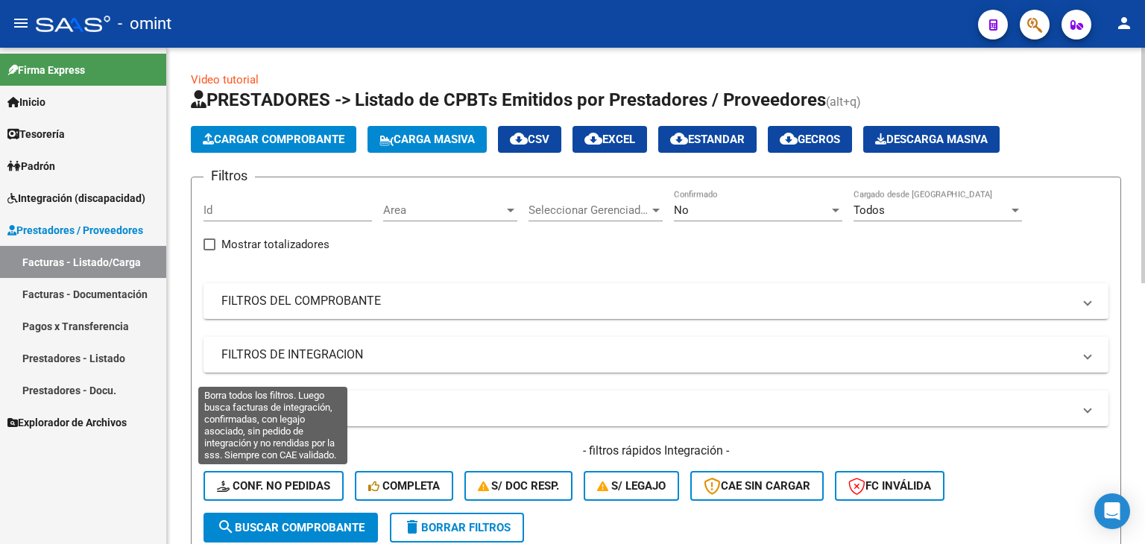
click at [305, 486] on span "Conf. no pedidas" at bounding box center [273, 485] width 113 height 13
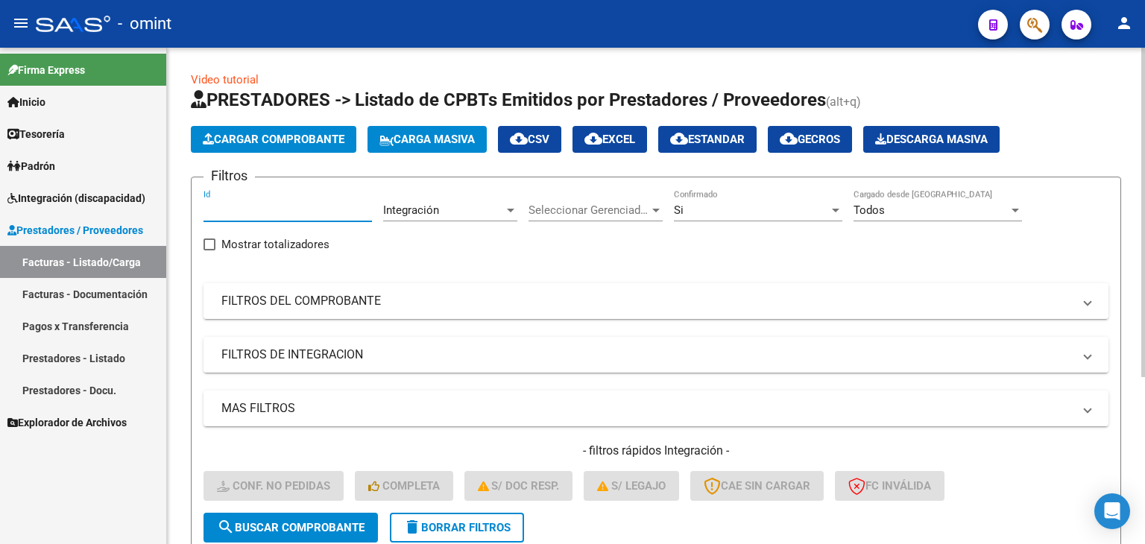
click at [254, 210] on input "Id" at bounding box center [288, 210] width 169 height 13
paste input "18427"
type input "18427"
click at [332, 523] on span "search Buscar Comprobante" at bounding box center [291, 527] width 148 height 13
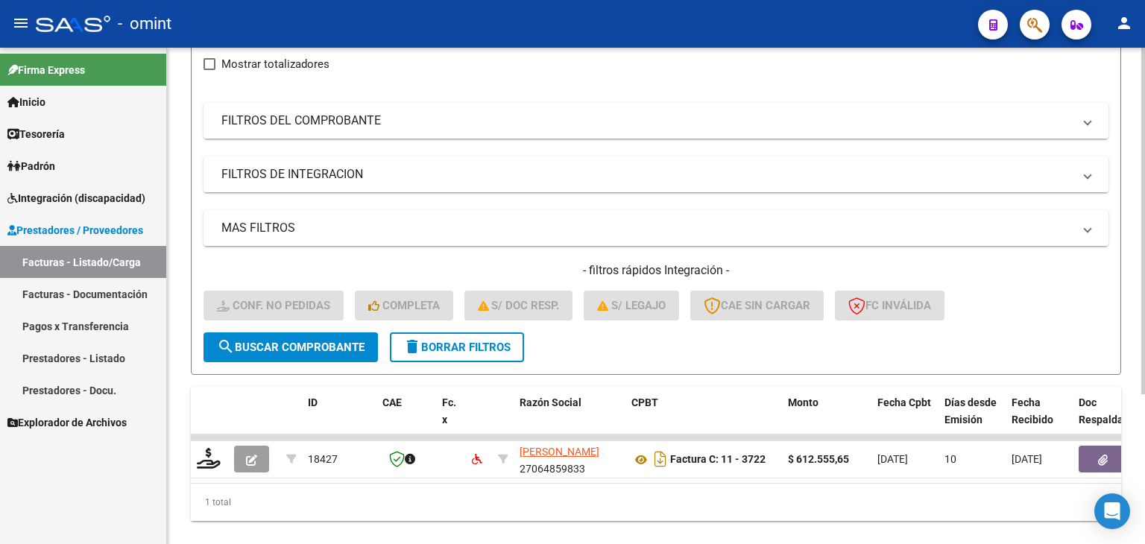
scroll to position [215, 0]
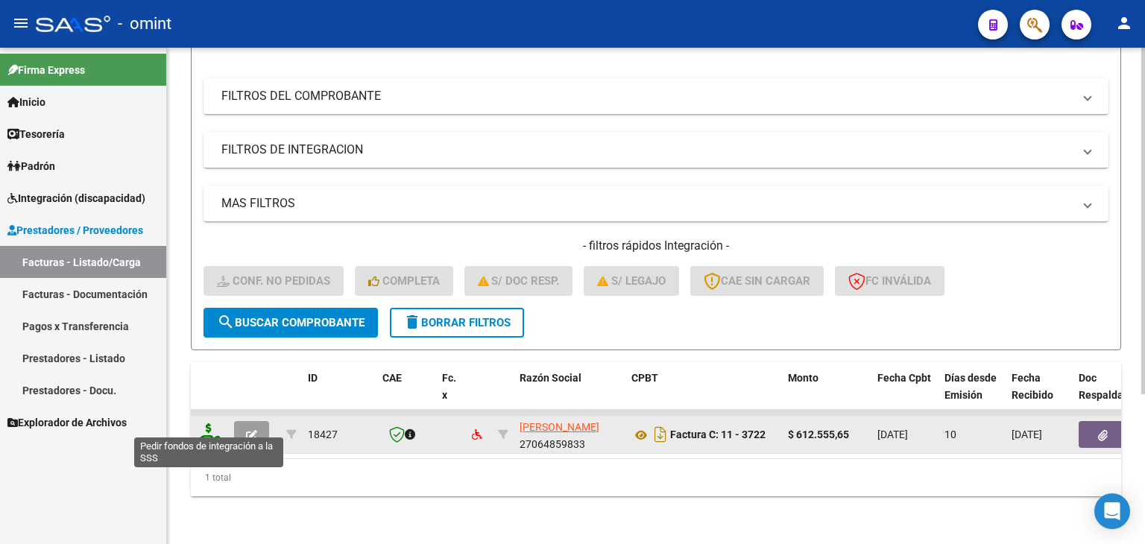
click at [203, 424] on icon at bounding box center [209, 434] width 24 height 21
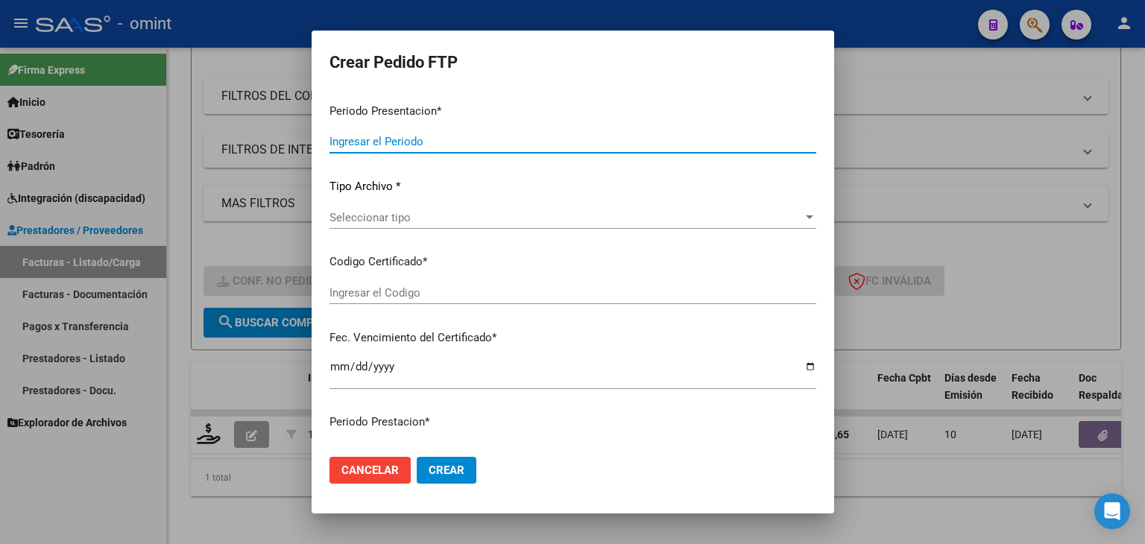
type input "202508"
type input "$ 612.555,65"
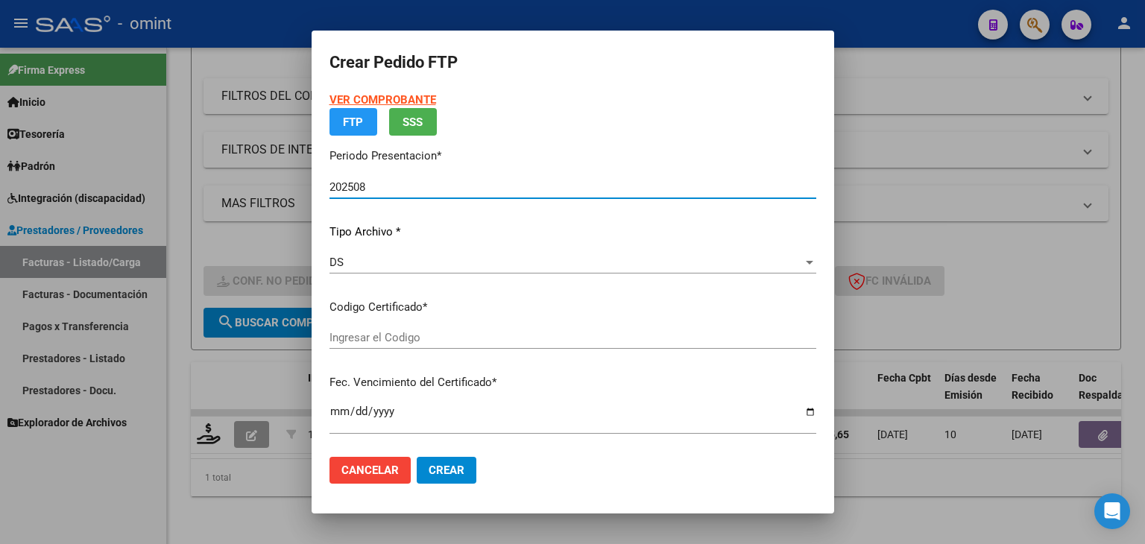
type input "3292624899"
type input "[DATE]"
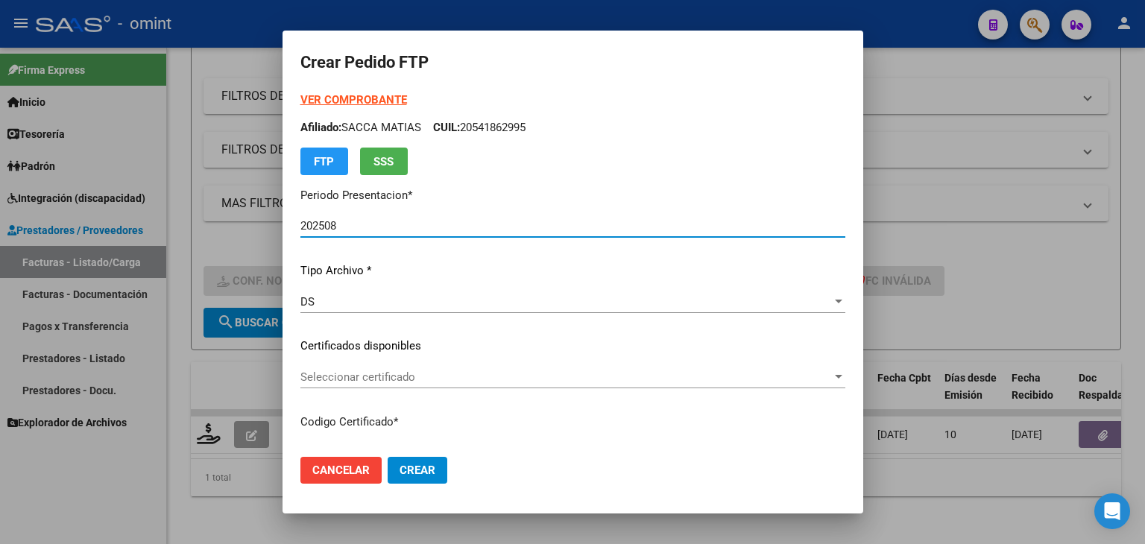
scroll to position [75, 0]
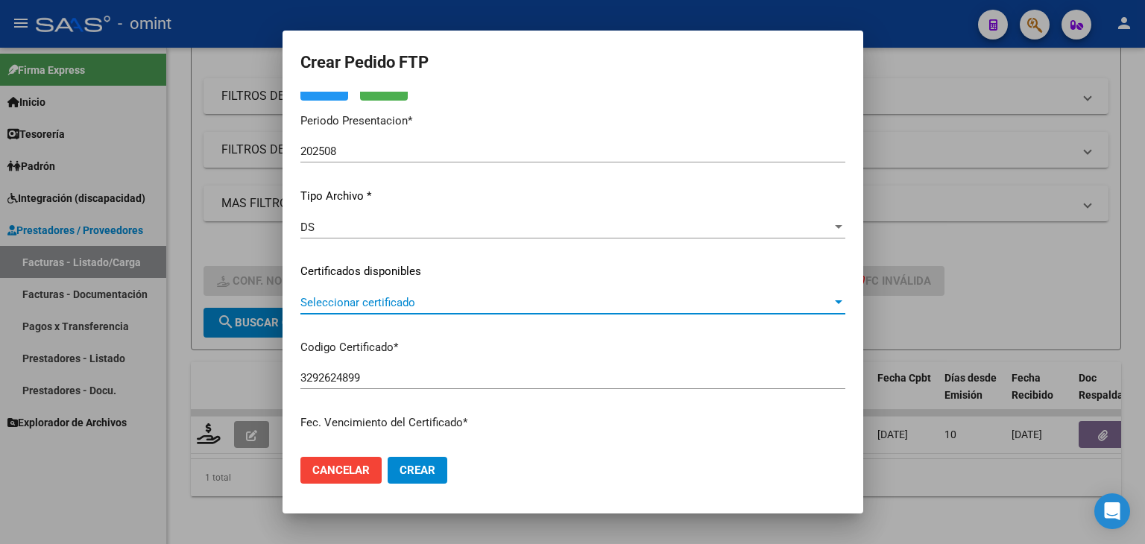
click at [340, 306] on span "Seleccionar certificado" at bounding box center [566, 302] width 532 height 13
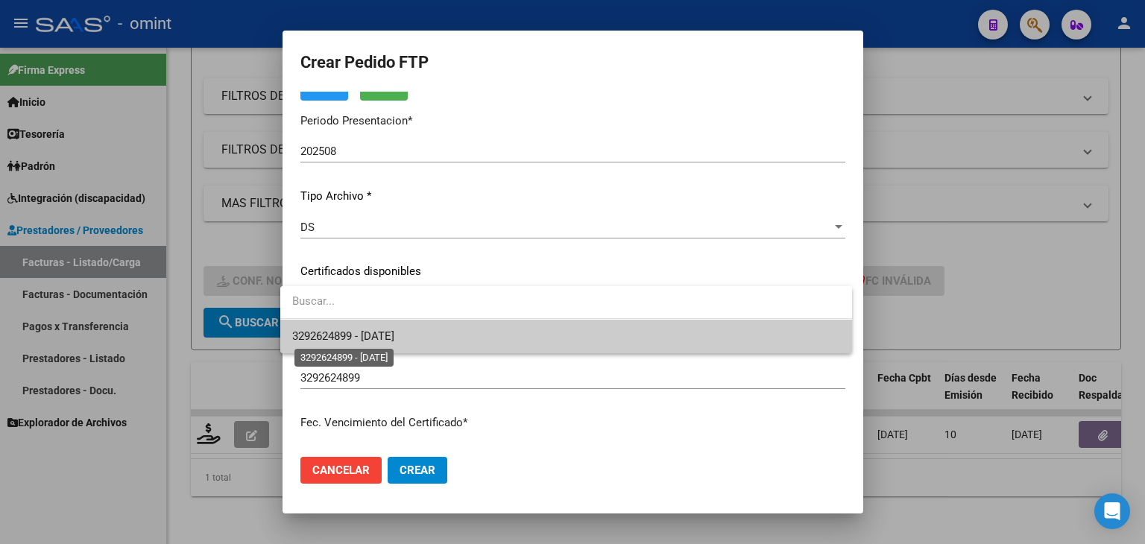
click at [362, 337] on span "3292624899 - [DATE]" at bounding box center [343, 336] width 102 height 13
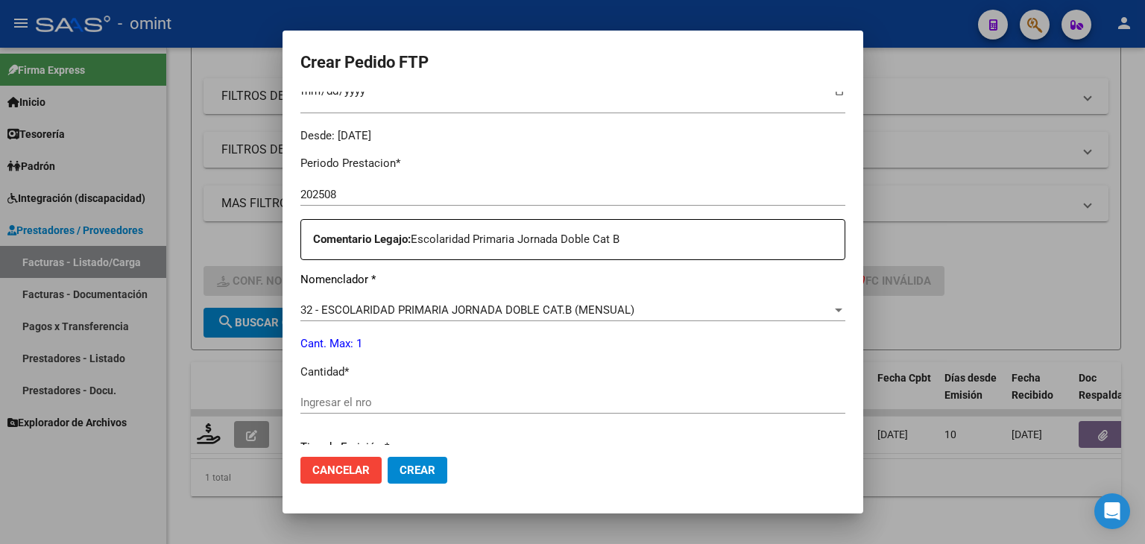
scroll to position [447, 0]
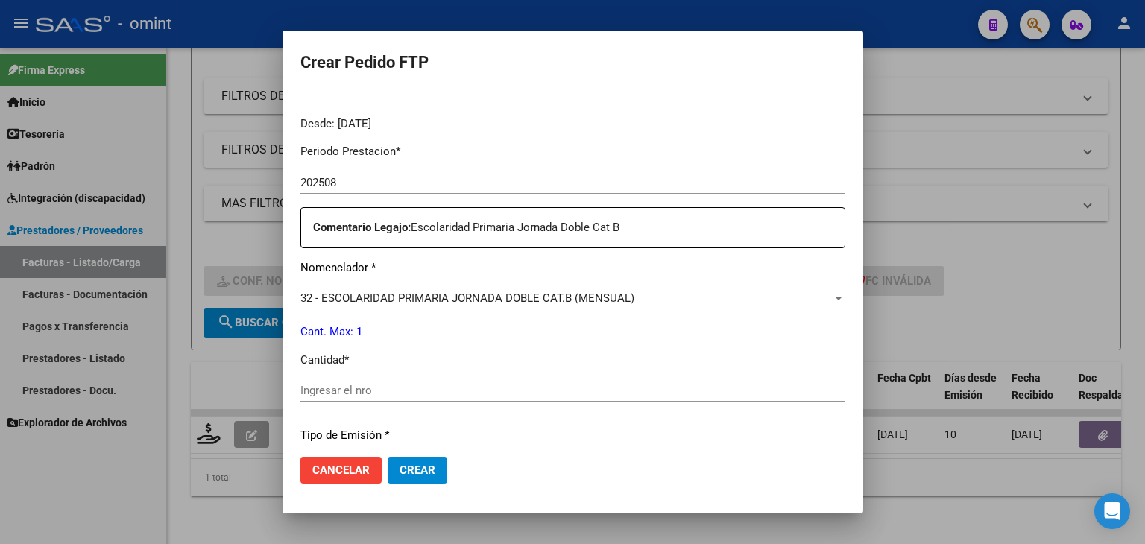
click at [350, 394] on input "Ingresar el nro" at bounding box center [572, 390] width 545 height 13
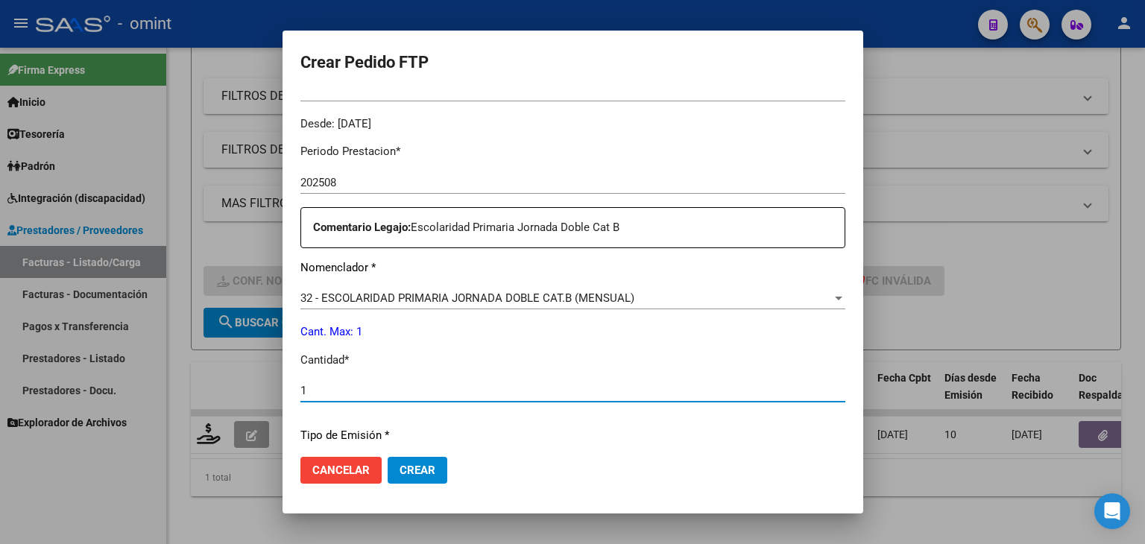
type input "1"
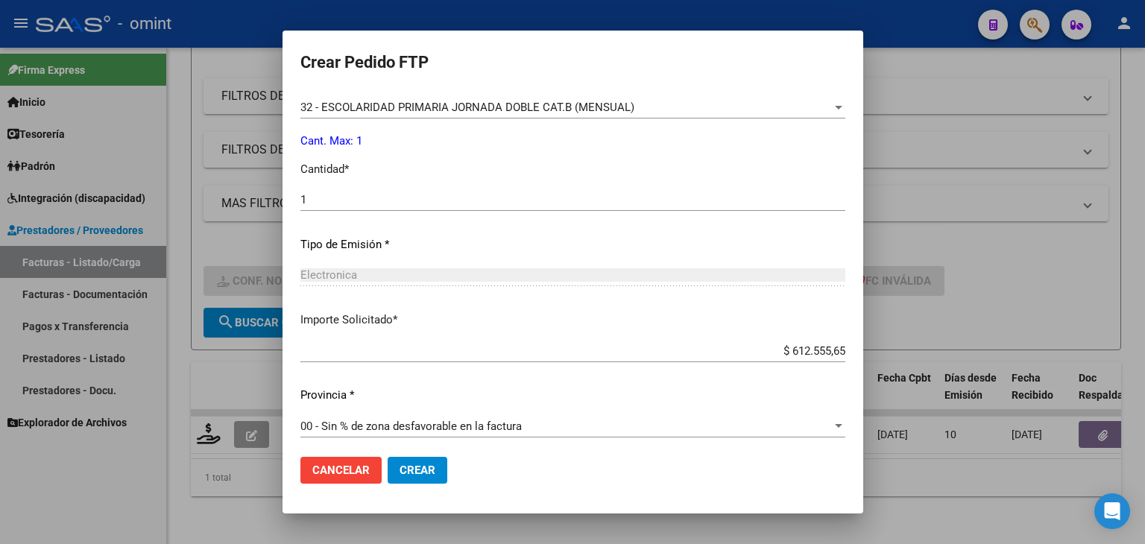
scroll to position [644, 0]
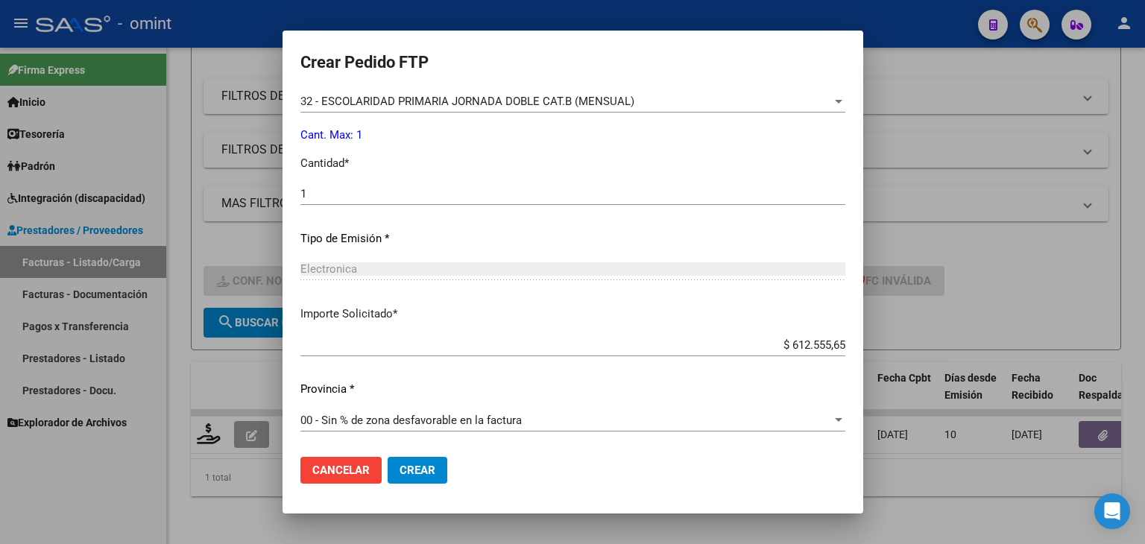
click at [412, 472] on span "Crear" at bounding box center [418, 470] width 36 height 13
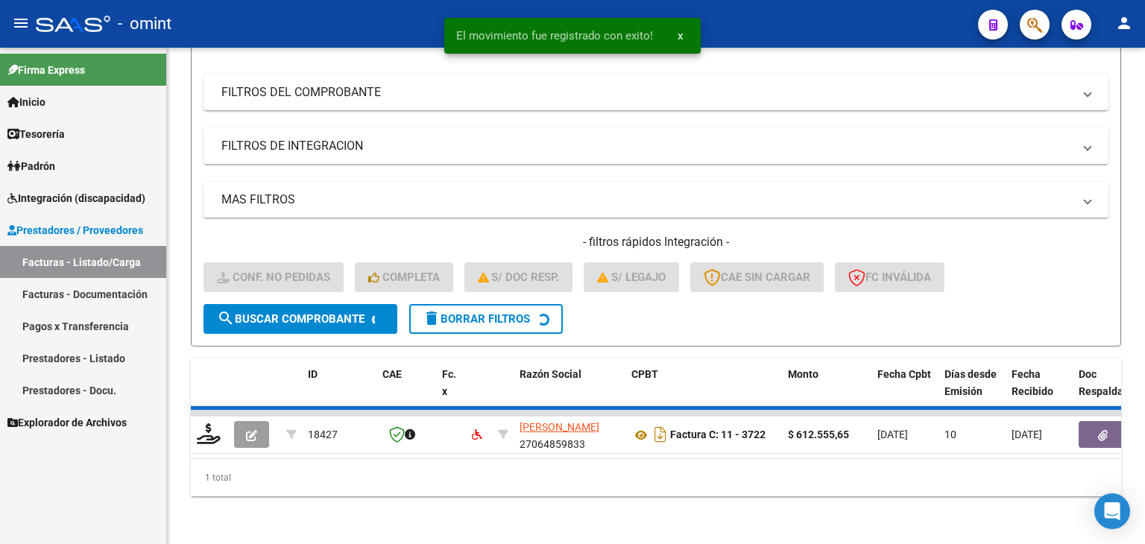
scroll to position [191, 0]
